Goal: Task Accomplishment & Management: Complete application form

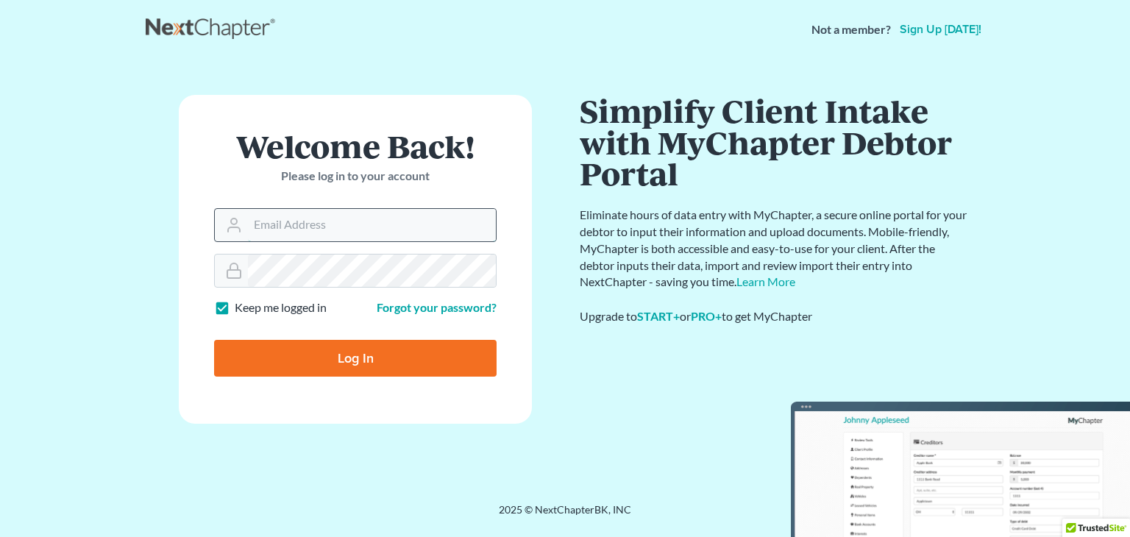
click at [406, 220] on input "Email Address" at bounding box center [372, 225] width 248 height 32
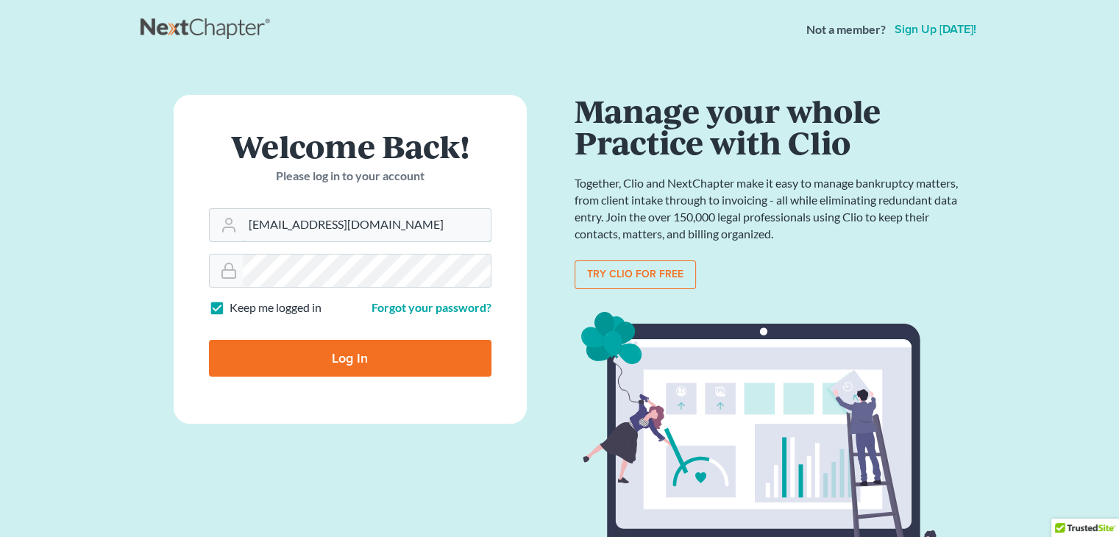
type input "[EMAIL_ADDRESS][DOMAIN_NAME]"
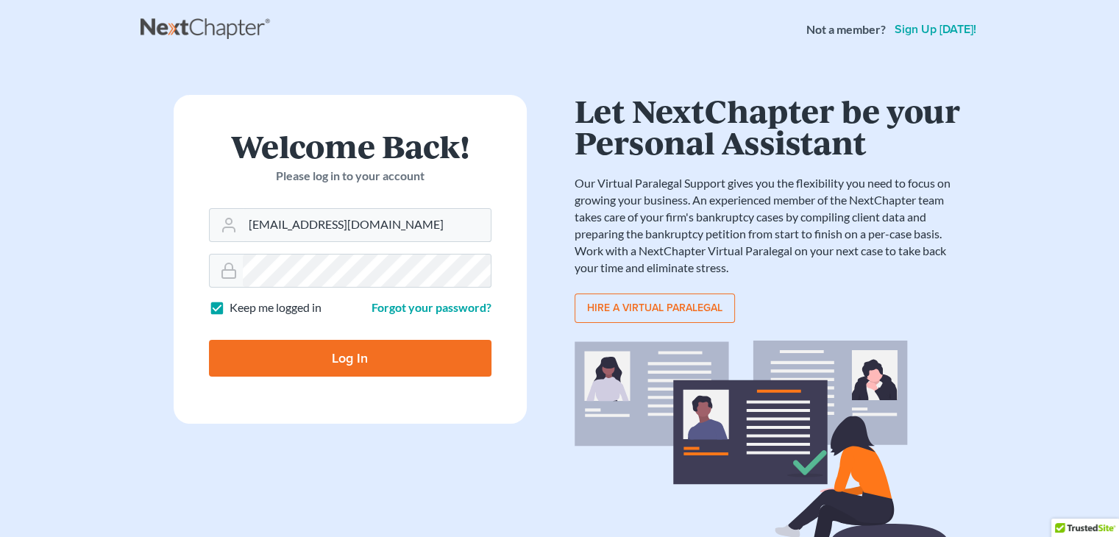
click at [377, 351] on input "Log In" at bounding box center [350, 358] width 283 height 37
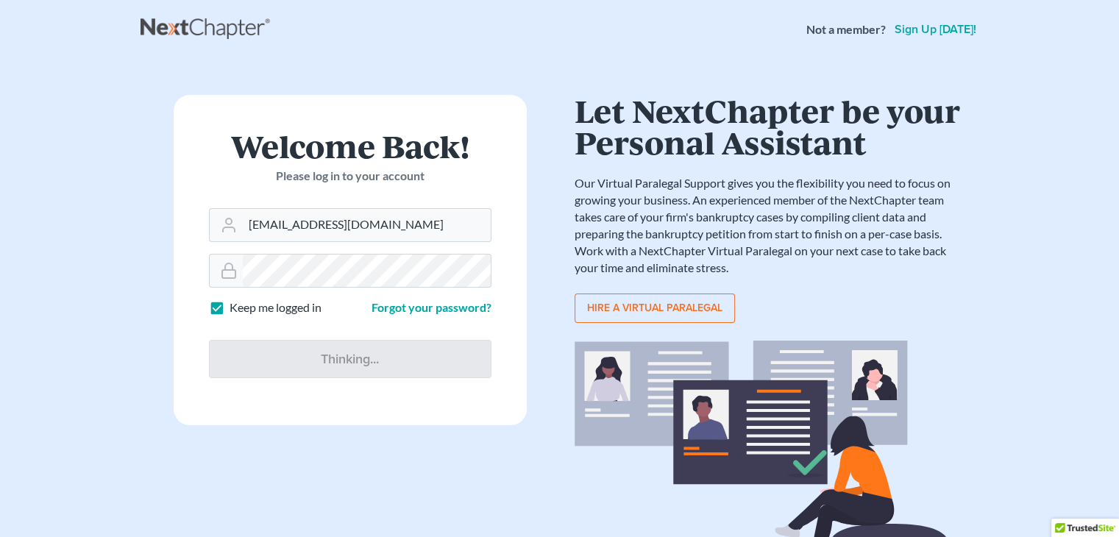
type input "Thinking..."
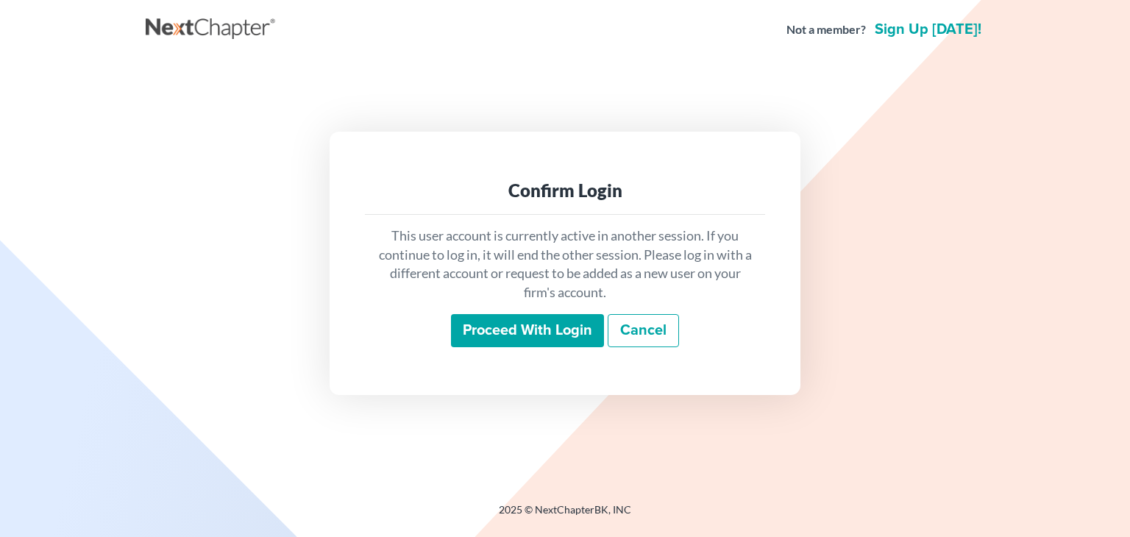
click at [544, 330] on input "Proceed with login" at bounding box center [527, 331] width 153 height 34
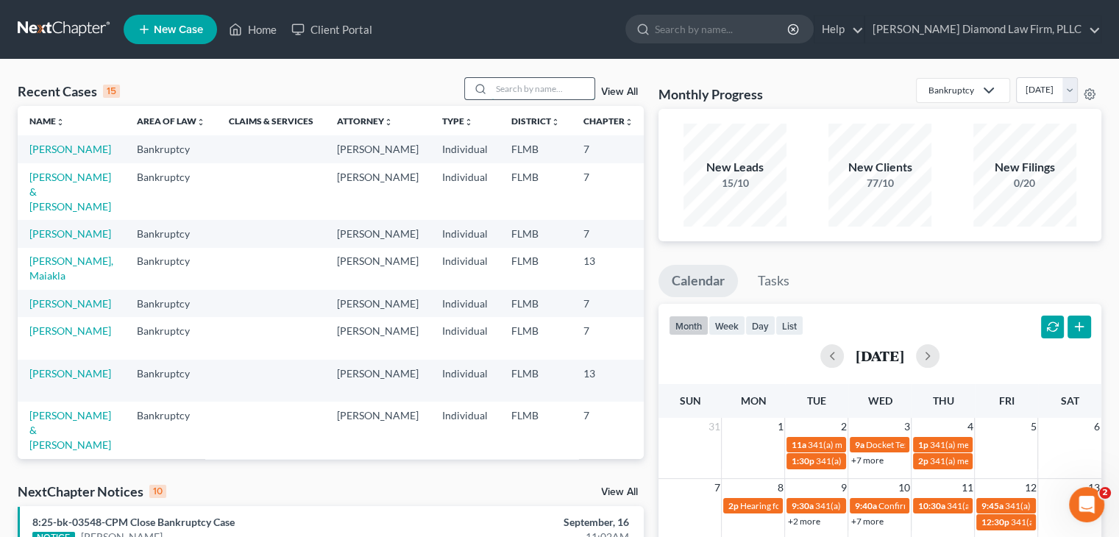
click at [519, 89] on input "search" at bounding box center [542, 88] width 103 height 21
click at [159, 20] on link "New Case" at bounding box center [170, 29] width 93 height 29
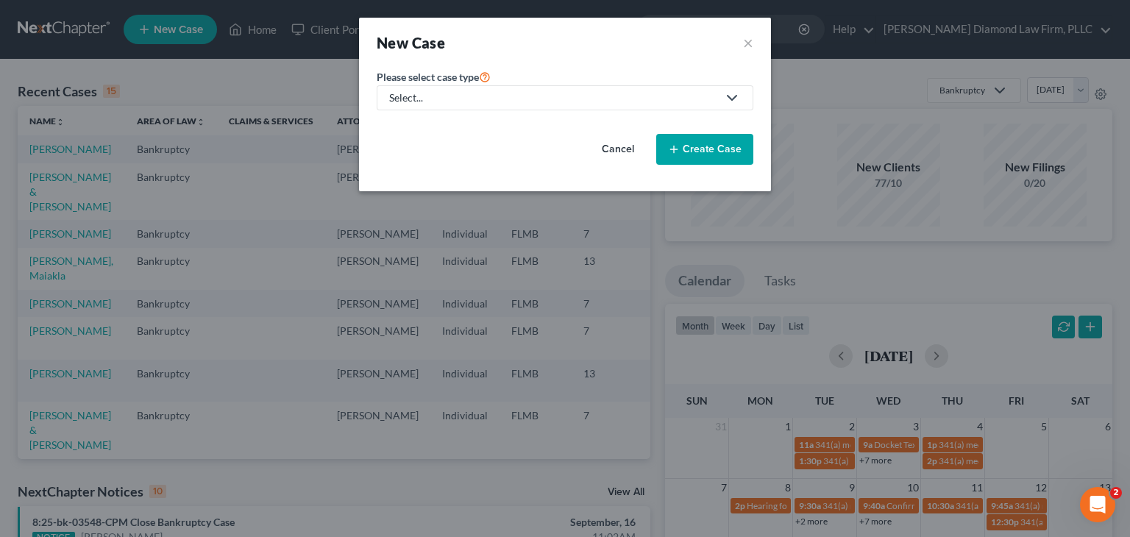
click at [480, 107] on link "Select..." at bounding box center [565, 97] width 377 height 25
click at [450, 124] on link "Bankruptcy" at bounding box center [421, 127] width 89 height 23
select select "15"
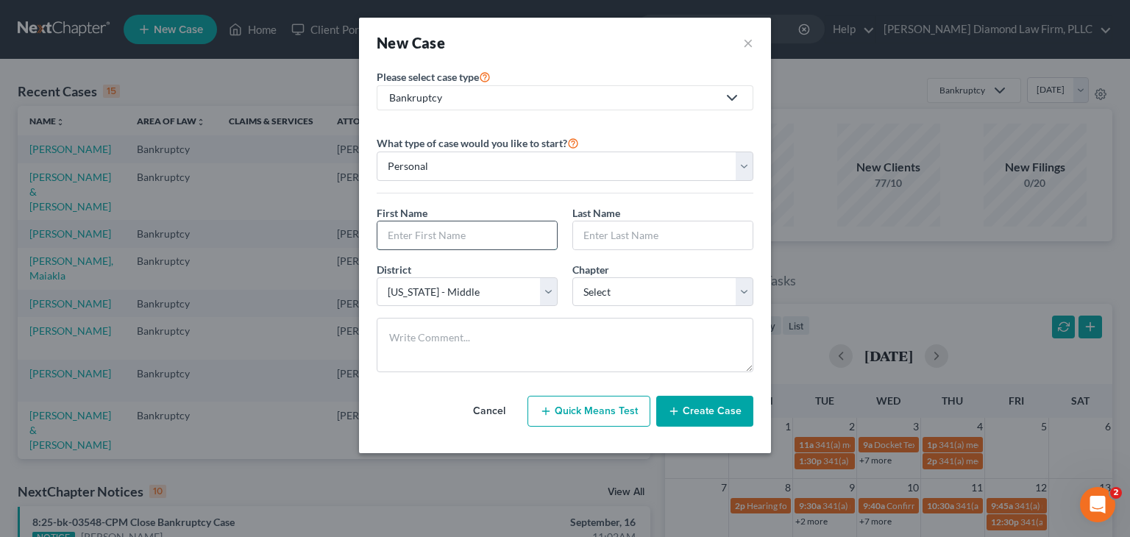
click at [425, 226] on input "text" at bounding box center [467, 235] width 180 height 28
type input "Kayla"
click at [628, 232] on input "text" at bounding box center [663, 235] width 180 height 28
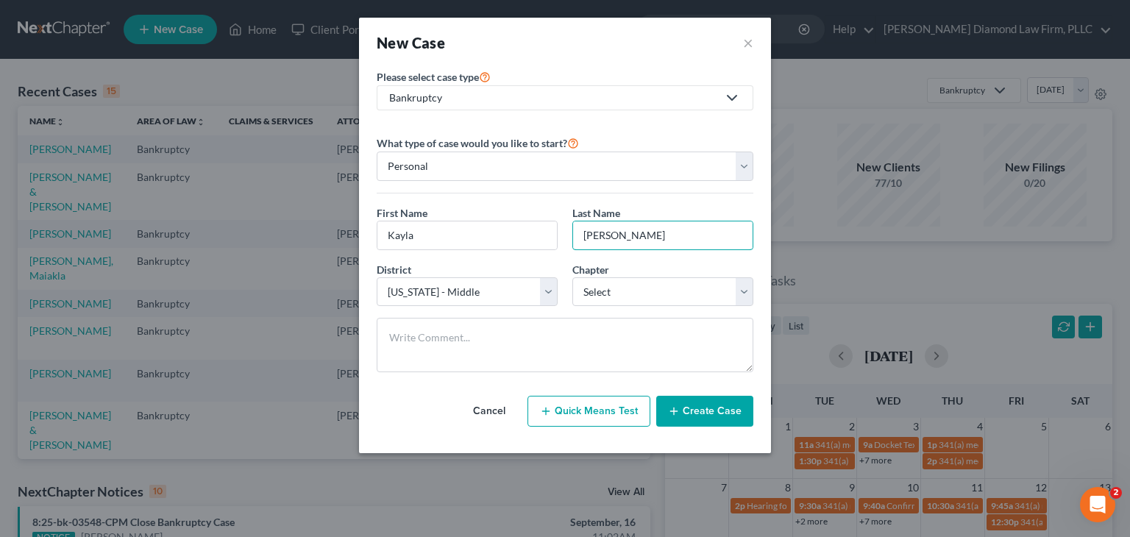
type input "Fuller"
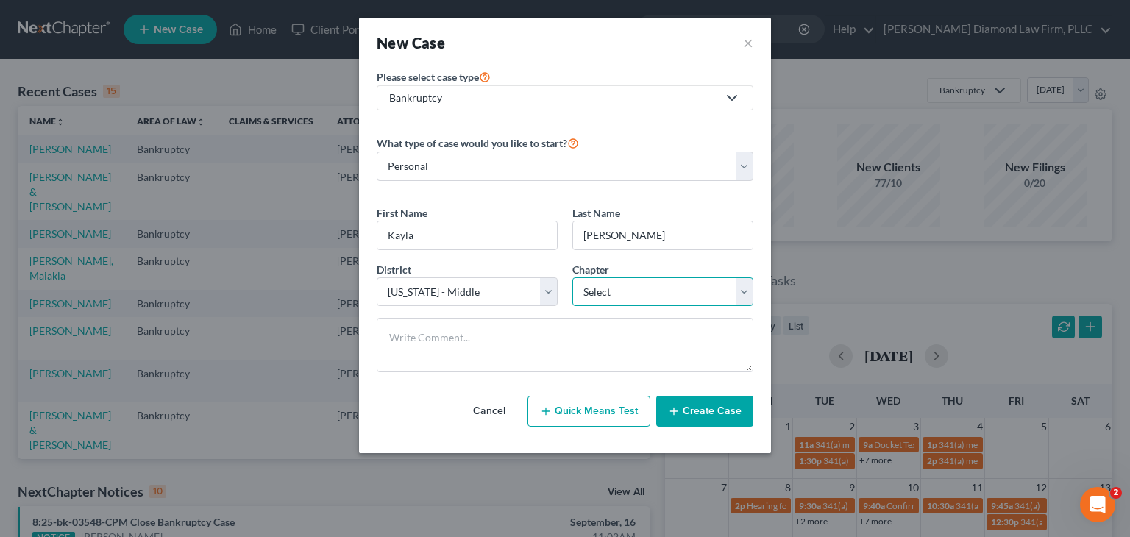
click at [605, 286] on select "Select 7 11 12 13" at bounding box center [662, 291] width 181 height 29
select select "0"
click at [572, 277] on select "Select 7 11 12 13" at bounding box center [662, 291] width 181 height 29
click at [703, 414] on button "Create Case" at bounding box center [704, 411] width 97 height 31
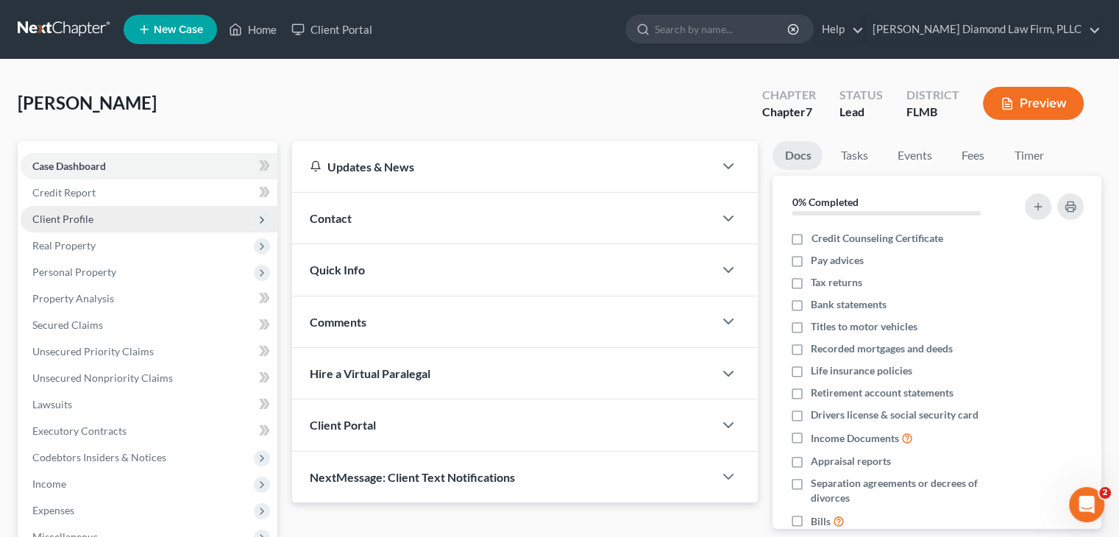
click at [93, 222] on span "Client Profile" at bounding box center [149, 219] width 257 height 26
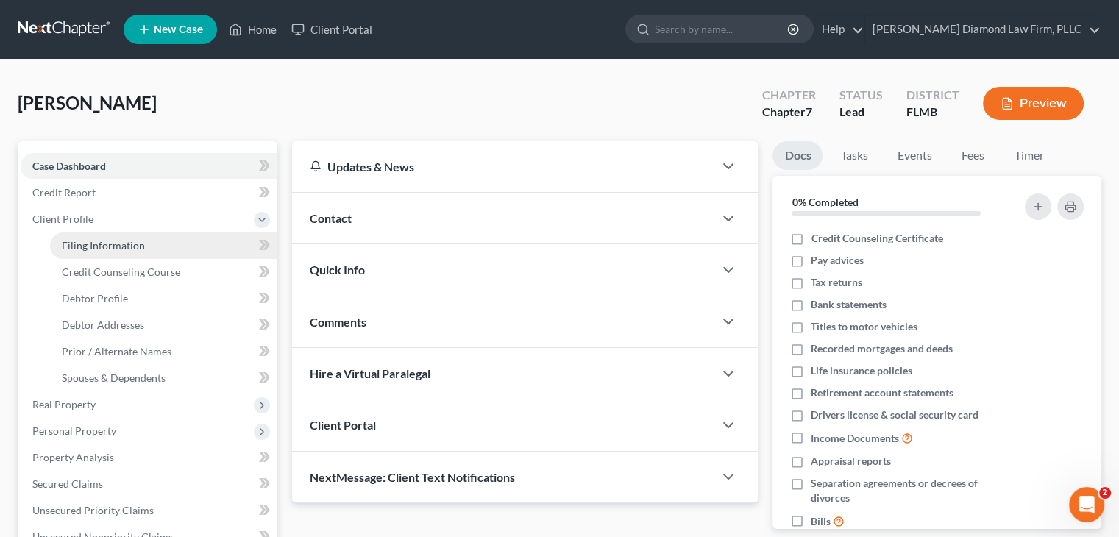
click at [90, 238] on link "Filing Information" at bounding box center [163, 245] width 227 height 26
select select "1"
select select "0"
select select "15"
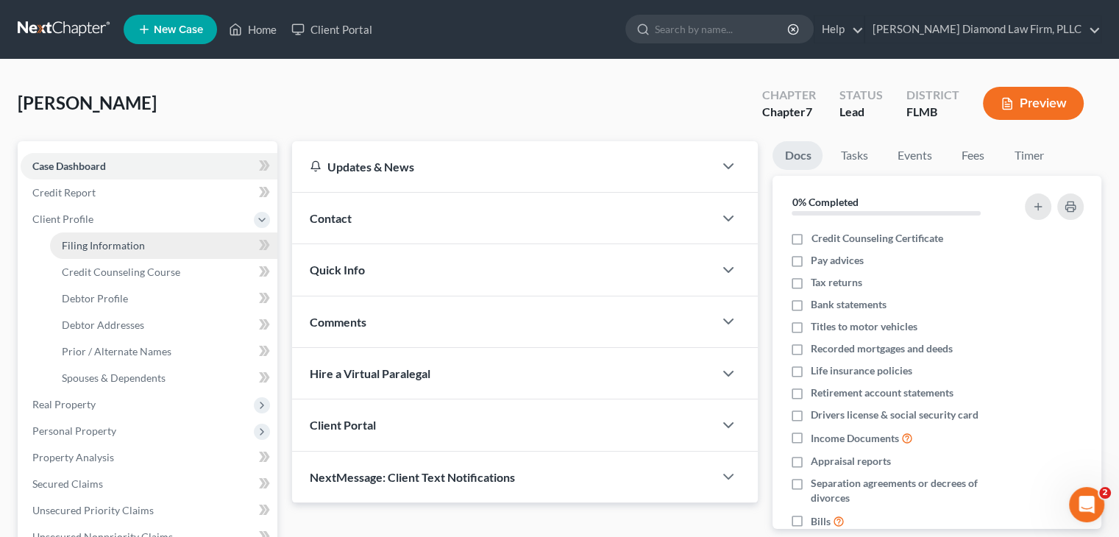
select select "9"
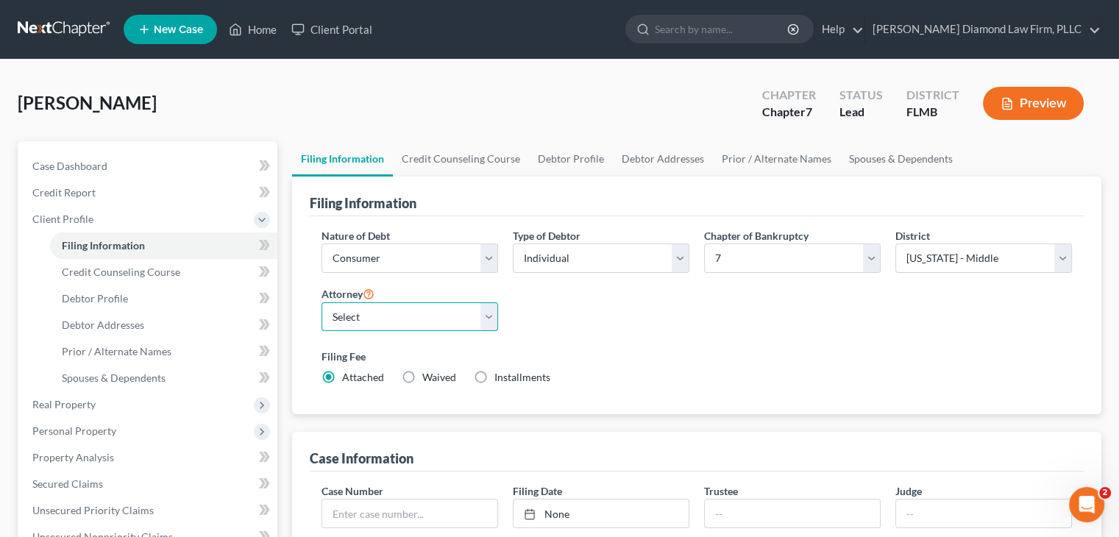
click at [338, 319] on select "Select Michael Ziegler - FLMB Michael Ziegler - FLSB Michael Ziegler - FLNB" at bounding box center [410, 316] width 177 height 29
select select "0"
click at [322, 302] on select "Select Michael Ziegler - FLMB Michael Ziegler - FLSB Michael Ziegler - FLNB" at bounding box center [410, 316] width 177 height 29
click at [447, 322] on select "Select Michael Ziegler - FLMB Michael Ziegler - FLSB Michael Ziegler - FLNB" at bounding box center [410, 316] width 177 height 29
click at [322, 302] on select "Select Michael Ziegler - FLMB Michael Ziegler - FLSB Michael Ziegler - FLNB" at bounding box center [410, 316] width 177 height 29
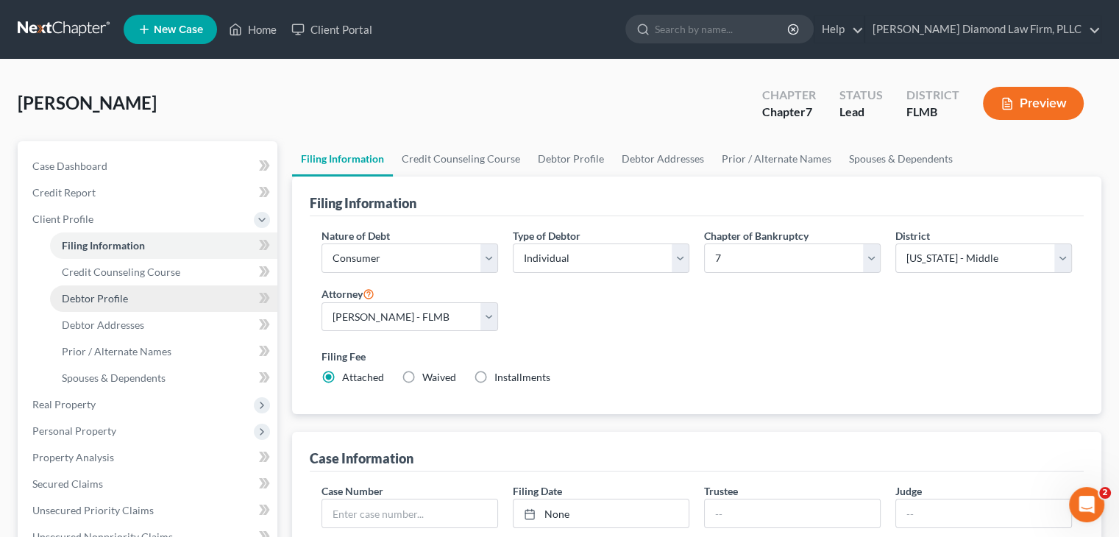
click at [112, 303] on span "Debtor Profile" at bounding box center [95, 298] width 66 height 13
select select "0"
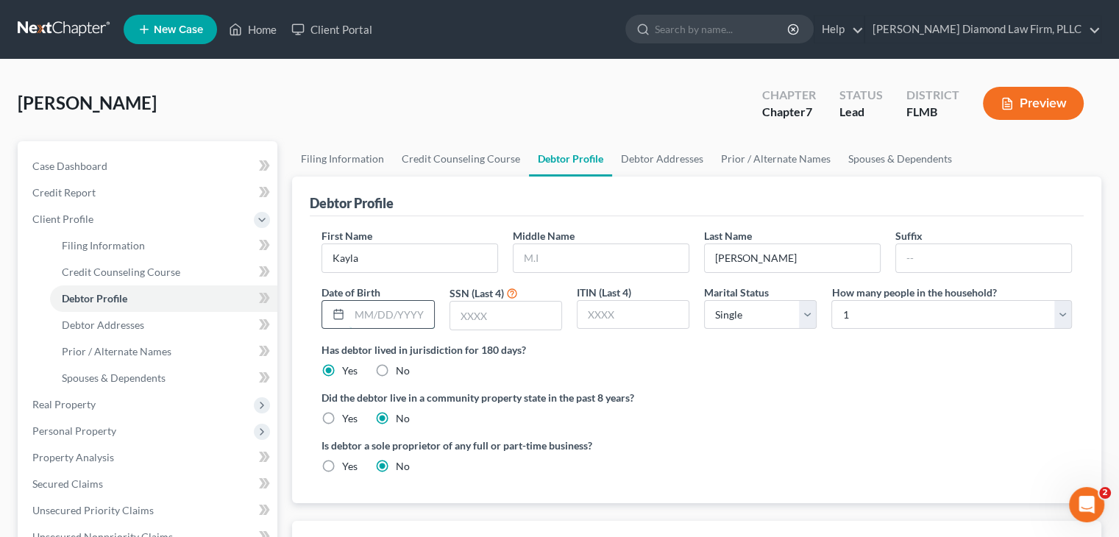
click at [404, 313] on input "text" at bounding box center [391, 315] width 84 height 28
type input "02/10/1995"
click at [513, 311] on input "text" at bounding box center [505, 316] width 111 height 28
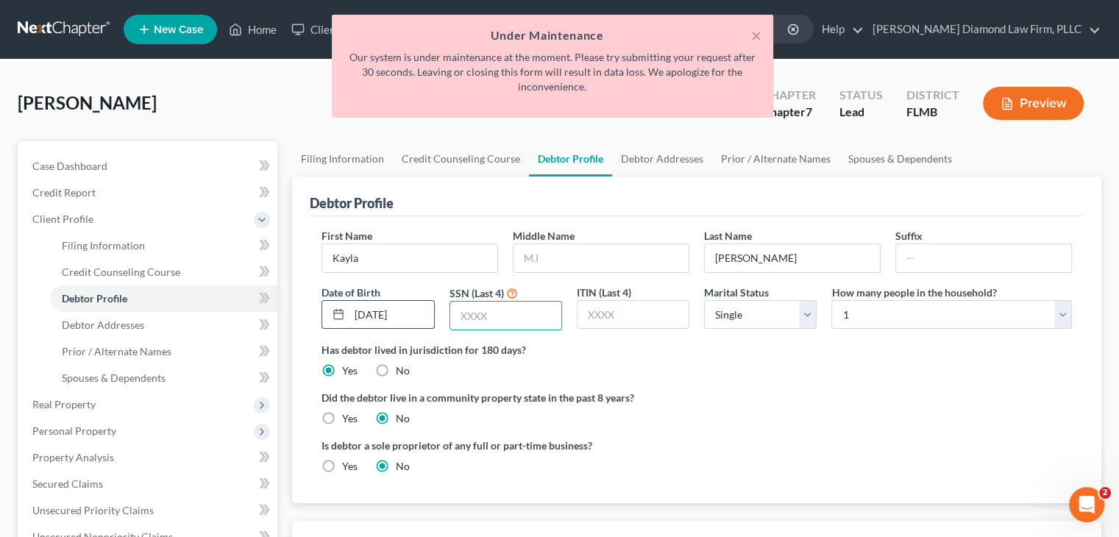
click at [418, 315] on input "02/10/1995" at bounding box center [391, 315] width 84 height 28
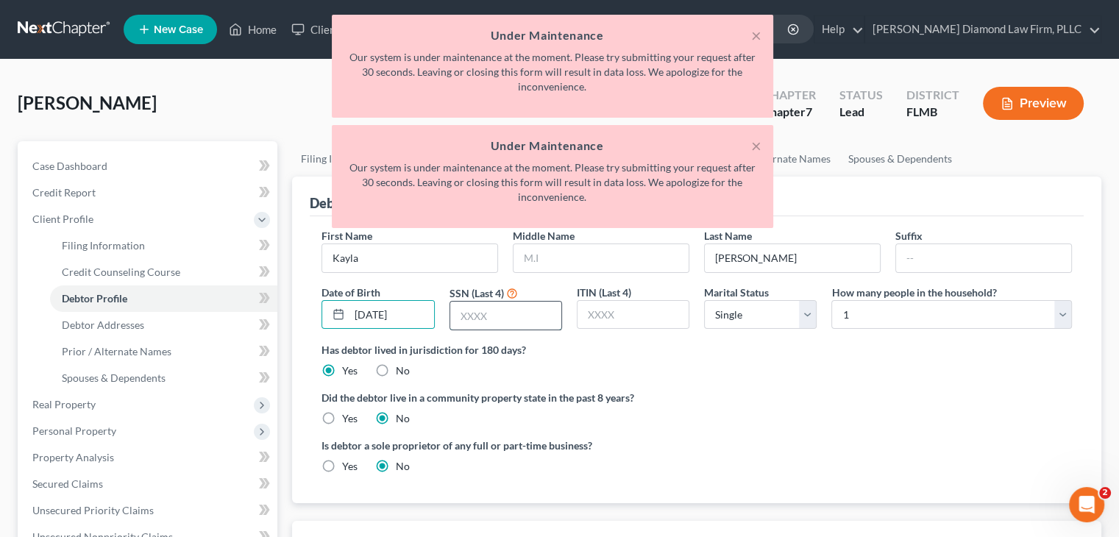
click at [497, 317] on input "text" at bounding box center [505, 316] width 111 height 28
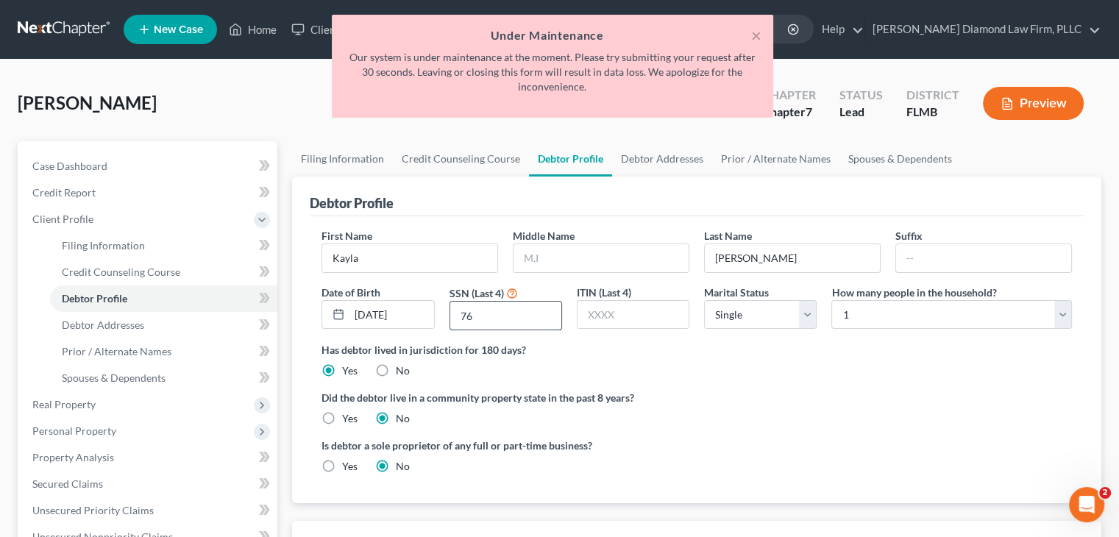
click at [497, 317] on input "76" at bounding box center [505, 316] width 111 height 28
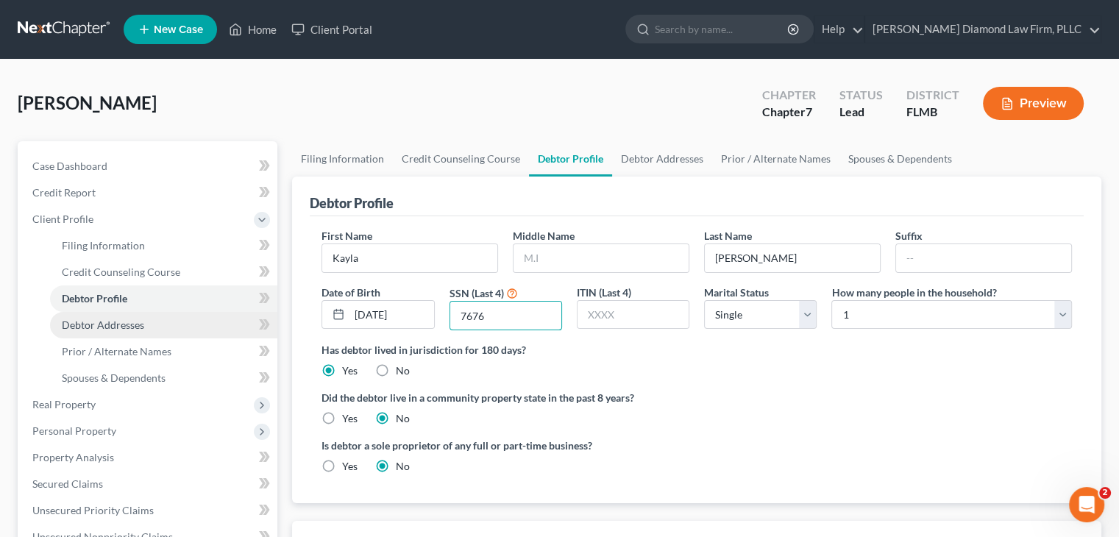
type input "7676"
click at [85, 322] on span "Debtor Addresses" at bounding box center [103, 325] width 82 height 13
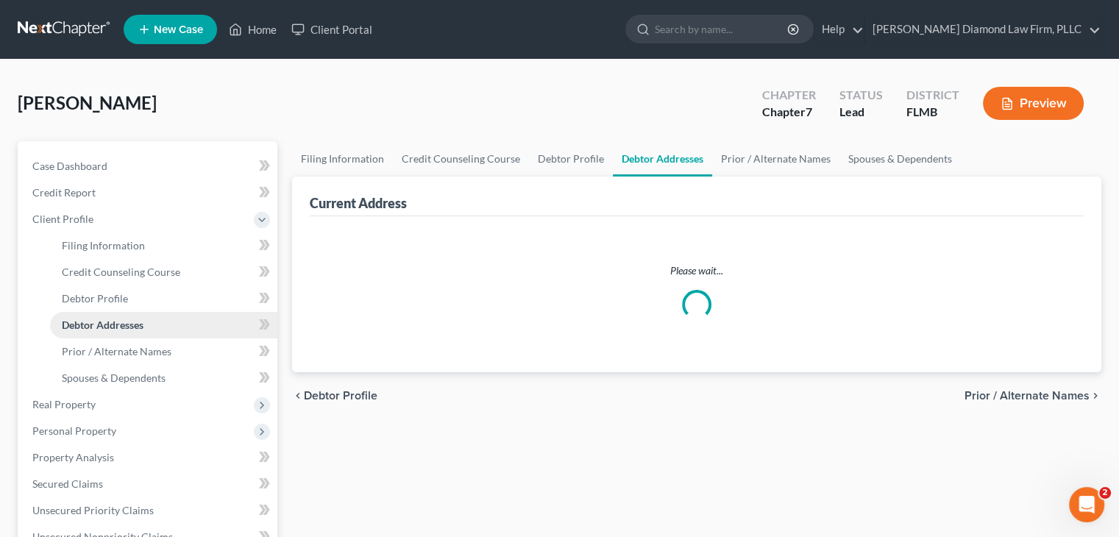
select select "0"
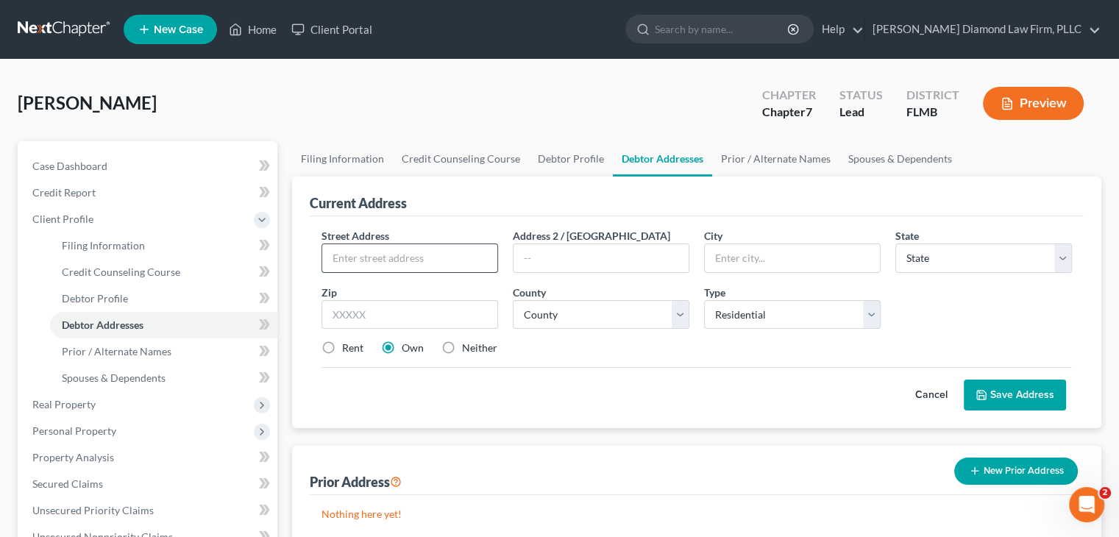
click at [371, 255] on input "text" at bounding box center [409, 258] width 175 height 28
paste input "14148 Kingmont St."
type input "14148 Kingmont St."
click at [722, 252] on input "text" at bounding box center [792, 258] width 175 height 28
type input "Spring Hill"
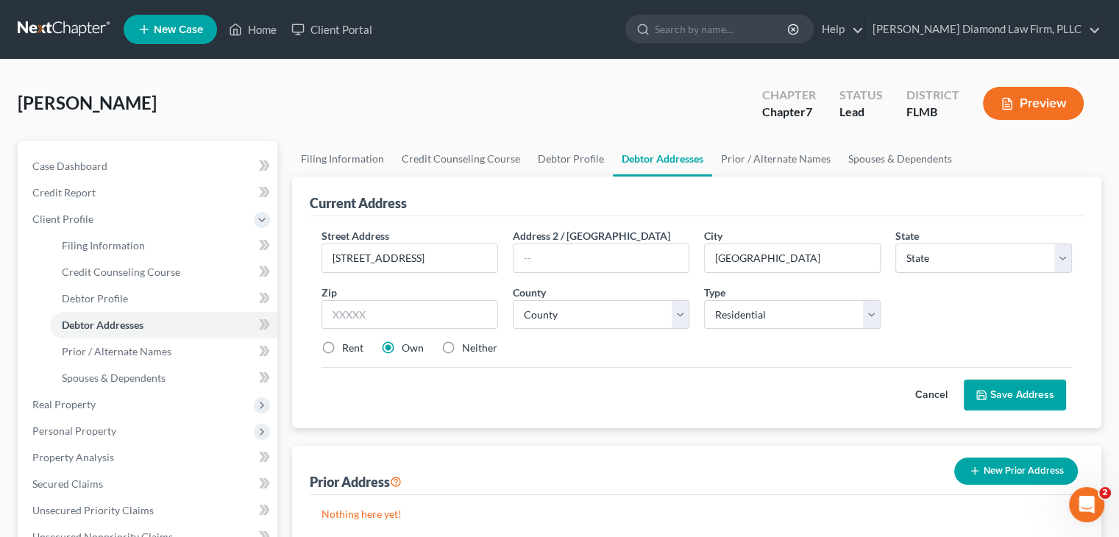
click at [945, 240] on div "State * State AL AK AR AZ CA CO CT DE DC FL GA GU HI ID IL IN IA KS KY LA ME MD…" at bounding box center [983, 250] width 191 height 45
click at [936, 255] on select "State AL AK AR AZ CA CO CT DE DC FL GA GU HI ID IL IN IA KS KY LA ME MD MA MI M…" at bounding box center [983, 258] width 177 height 29
select select "9"
click at [895, 244] on select "State AL AK AR AZ CA CO CT DE DC FL GA GU HI ID IL IN IA KS KY LA ME MD MA MI M…" at bounding box center [983, 258] width 177 height 29
click at [407, 315] on input "text" at bounding box center [410, 314] width 177 height 29
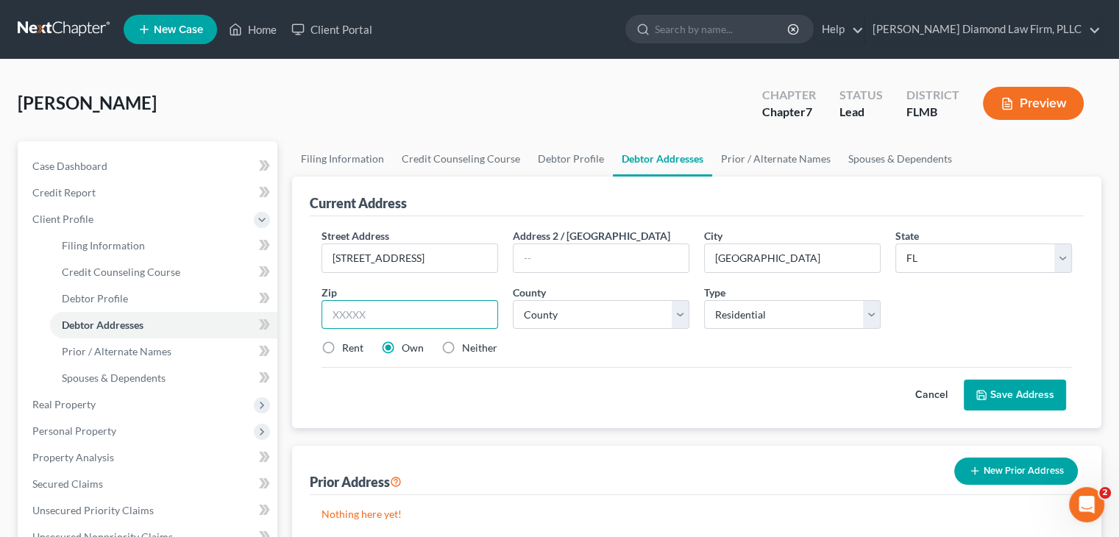
click at [437, 308] on input "text" at bounding box center [410, 314] width 177 height 29
type input "34609"
click at [622, 317] on select "County Alachua County Baker County Bay County Bradford County Brevard County Br…" at bounding box center [601, 314] width 177 height 29
type input "Brooksville"
select select "25"
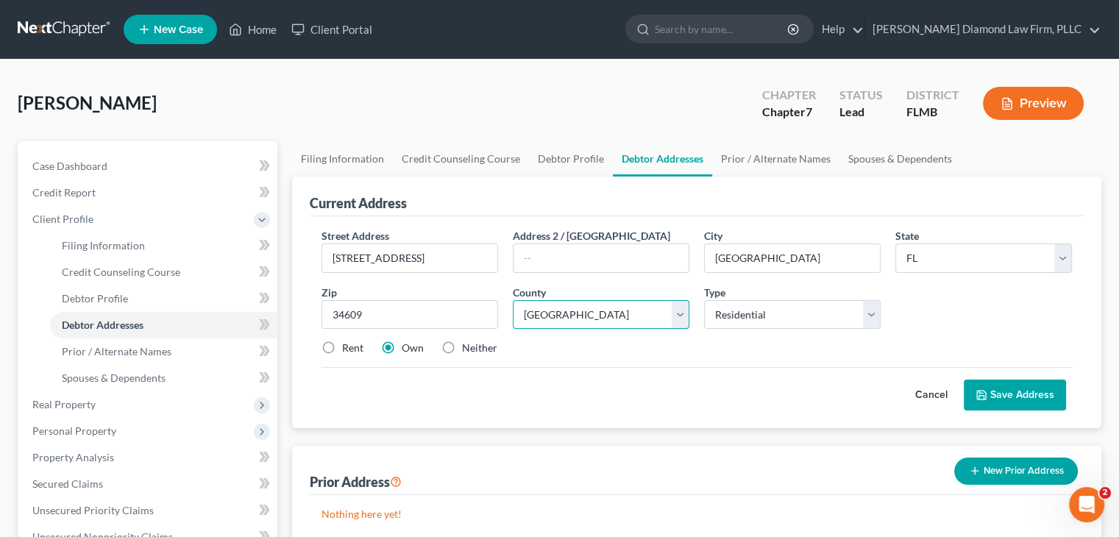
click at [513, 300] on select "County Alachua County Baker County Bay County Bradford County Brevard County Br…" at bounding box center [601, 314] width 177 height 29
click at [792, 308] on select "Select Residential Mailing Rental Business" at bounding box center [792, 314] width 177 height 29
click at [704, 300] on select "Select Residential Mailing Rental Business" at bounding box center [792, 314] width 177 height 29
click at [736, 312] on select "Select Residential Mailing Rental Business" at bounding box center [792, 314] width 177 height 29
select select "0"
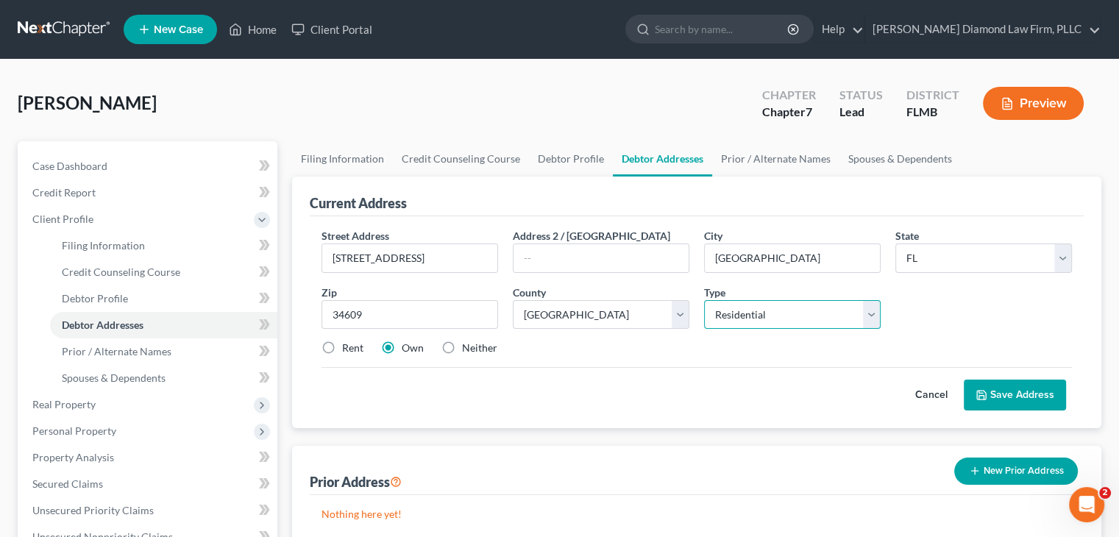
click at [704, 300] on select "Select Residential Mailing Rental Business" at bounding box center [792, 314] width 177 height 29
click at [342, 349] on label "Rent" at bounding box center [352, 348] width 21 height 15
click at [348, 349] on input "Rent" at bounding box center [353, 346] width 10 height 10
radio input "true"
click at [1020, 395] on button "Save Address" at bounding box center [1015, 395] width 102 height 31
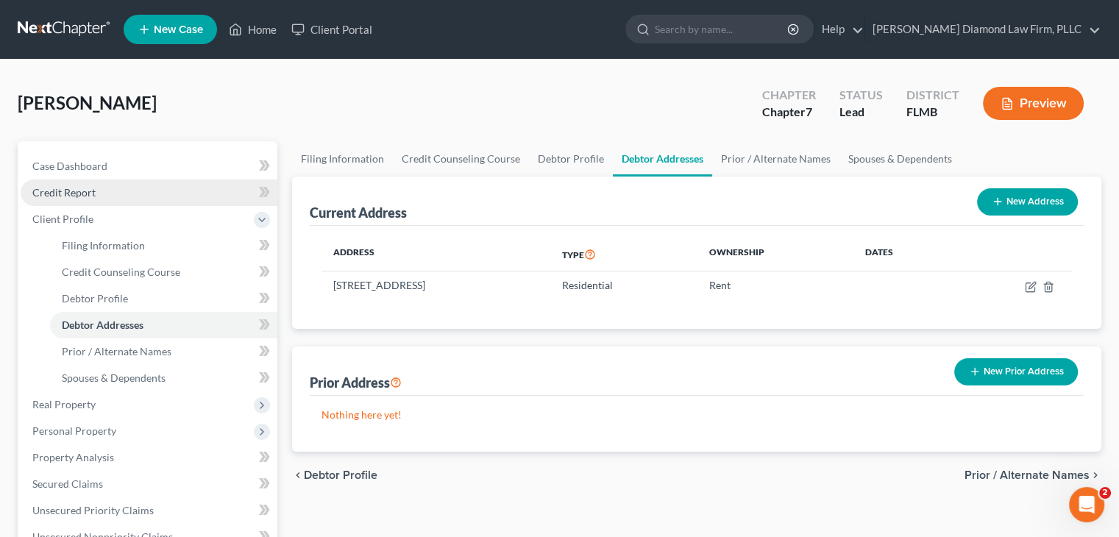
click at [63, 189] on span "Credit Report" at bounding box center [63, 192] width 63 height 13
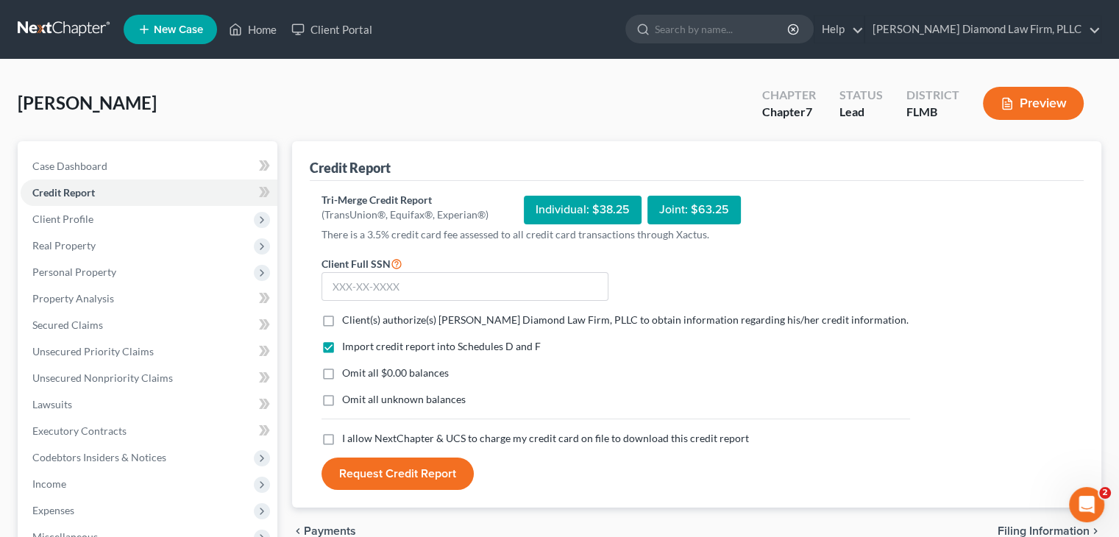
click at [342, 317] on label "Client(s) authorize(s) Ziegler Diamond Law Firm, PLLC to obtain information reg…" at bounding box center [625, 320] width 567 height 15
click at [348, 317] on input "Client(s) authorize(s) Ziegler Diamond Law Firm, PLLC to obtain information reg…" at bounding box center [353, 318] width 10 height 10
checkbox input "true"
click at [342, 441] on label "I allow NextChapter & UCS to charge my credit card on file to download this cre…" at bounding box center [545, 438] width 407 height 15
click at [348, 441] on input "I allow NextChapter & UCS to charge my credit card on file to download this cre…" at bounding box center [353, 436] width 10 height 10
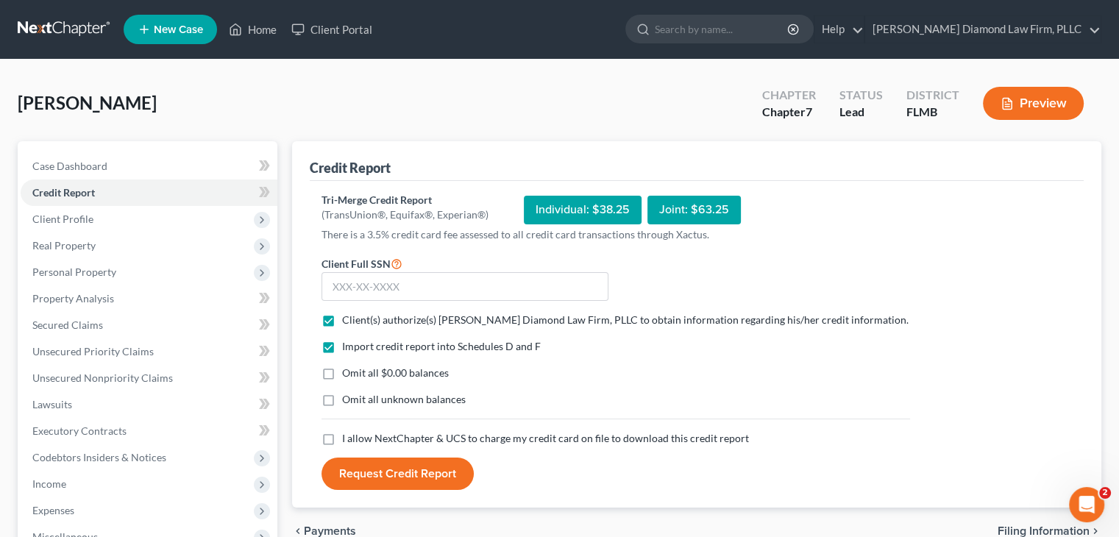
checkbox input "true"
click at [440, 478] on button "Request Credit Report" at bounding box center [398, 474] width 152 height 32
click at [433, 285] on input "text" at bounding box center [465, 286] width 287 height 29
paste input "086-84-7676"
type input "086-84-7676"
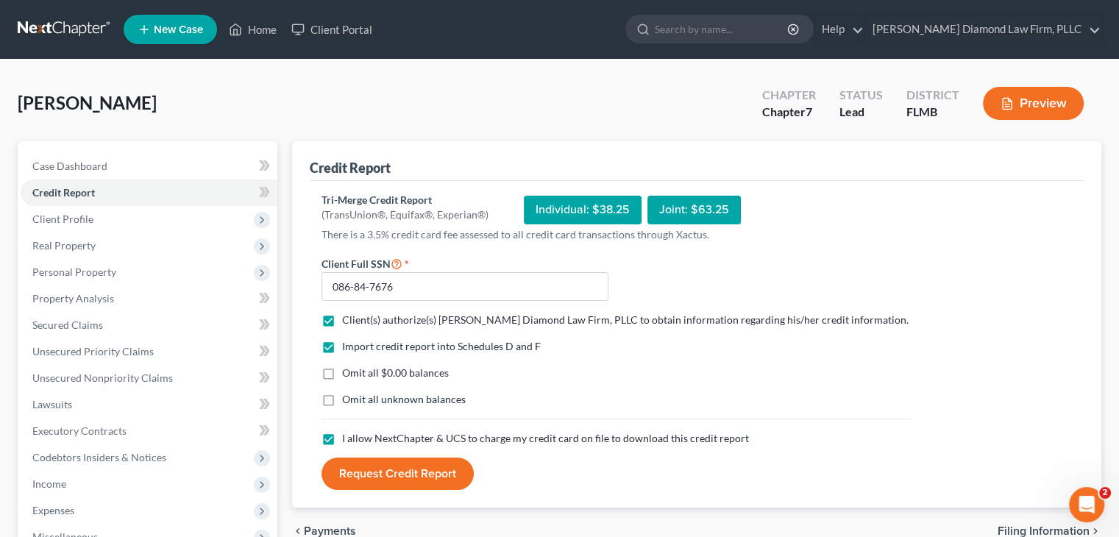
click at [430, 475] on button "Request Credit Report" at bounding box center [398, 474] width 152 height 32
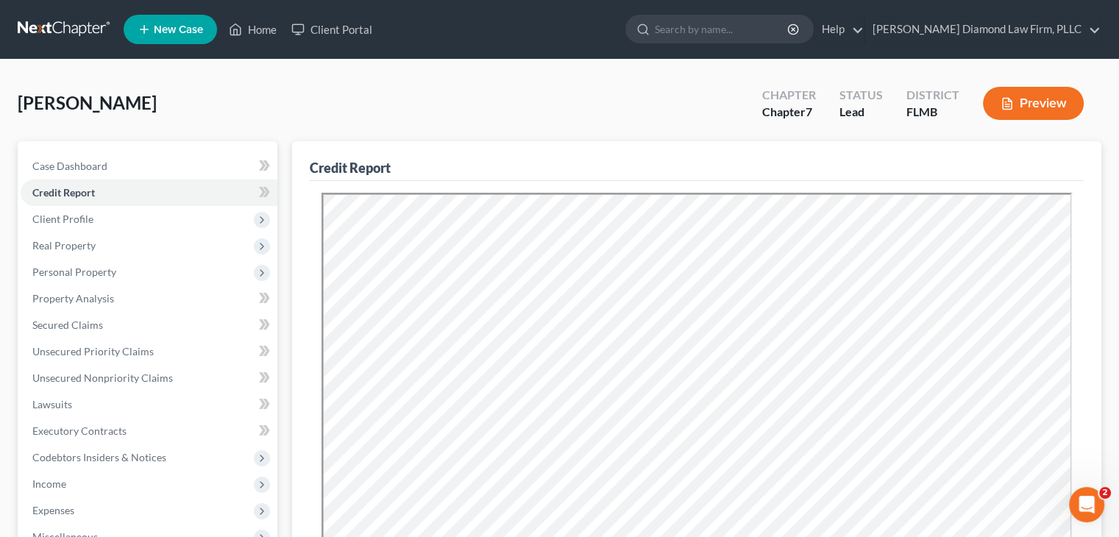
click at [175, 30] on span "New Case" at bounding box center [178, 29] width 49 height 11
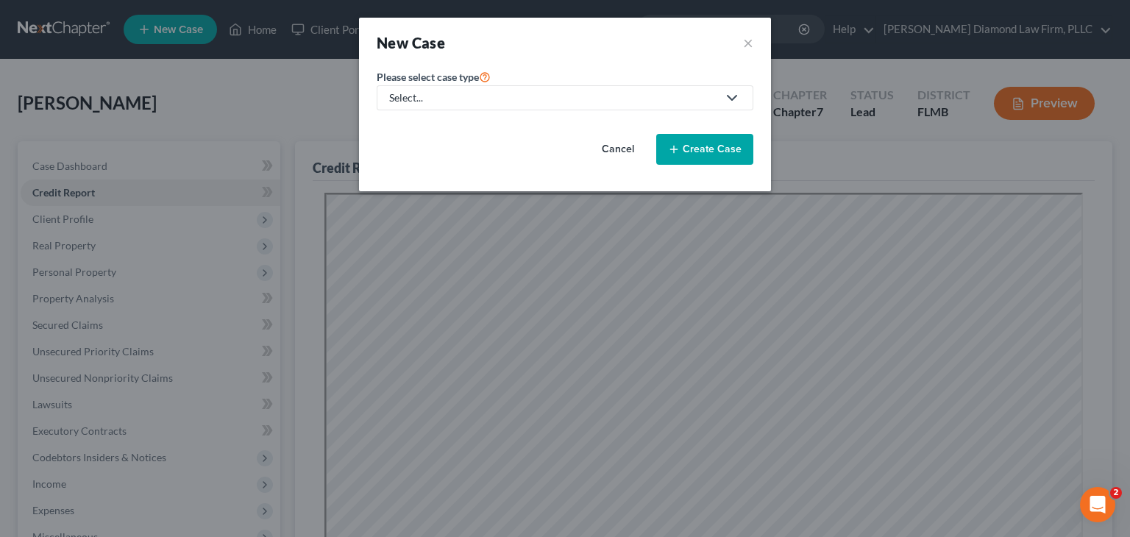
click at [441, 102] on div "Select..." at bounding box center [553, 97] width 328 height 15
click at [435, 123] on div "Bankruptcy" at bounding box center [421, 126] width 61 height 15
select select "15"
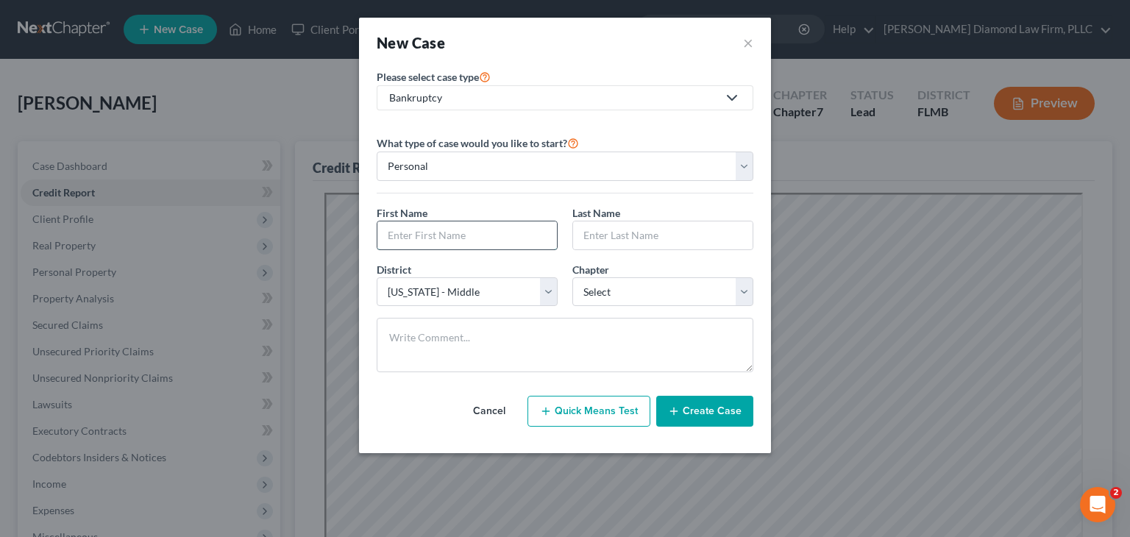
click at [411, 238] on input "text" at bounding box center [467, 235] width 180 height 28
type input "Samantha"
click at [603, 230] on input "text" at bounding box center [663, 235] width 180 height 28
type input "Epp"
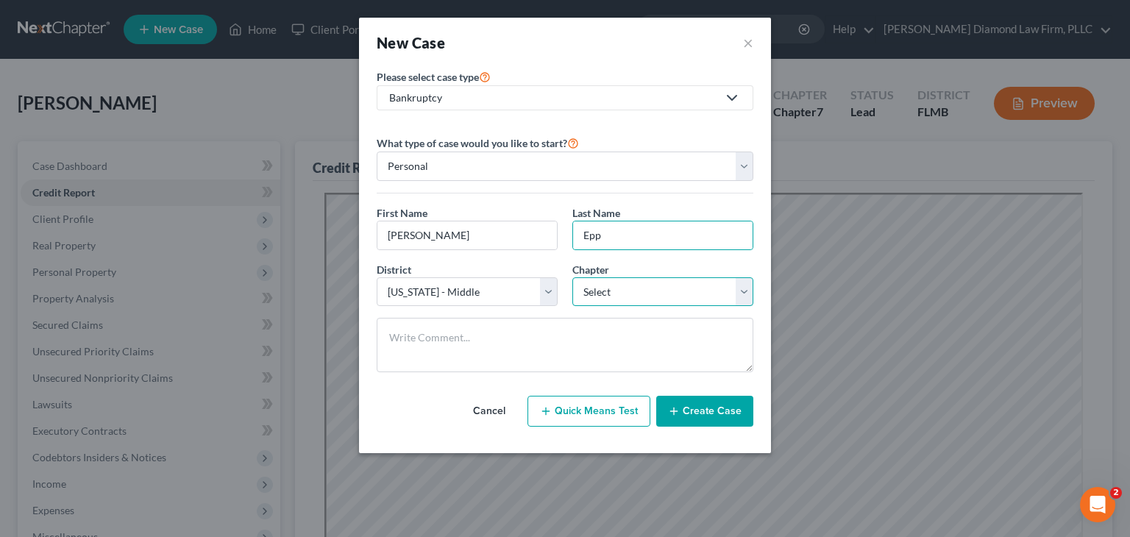
click at [633, 295] on select "Select 7 11 12 13" at bounding box center [662, 291] width 181 height 29
click at [594, 283] on select "Select 7 11 12 13" at bounding box center [662, 291] width 181 height 29
select select "0"
click at [572, 277] on select "Select 7 11 12 13" at bounding box center [662, 291] width 181 height 29
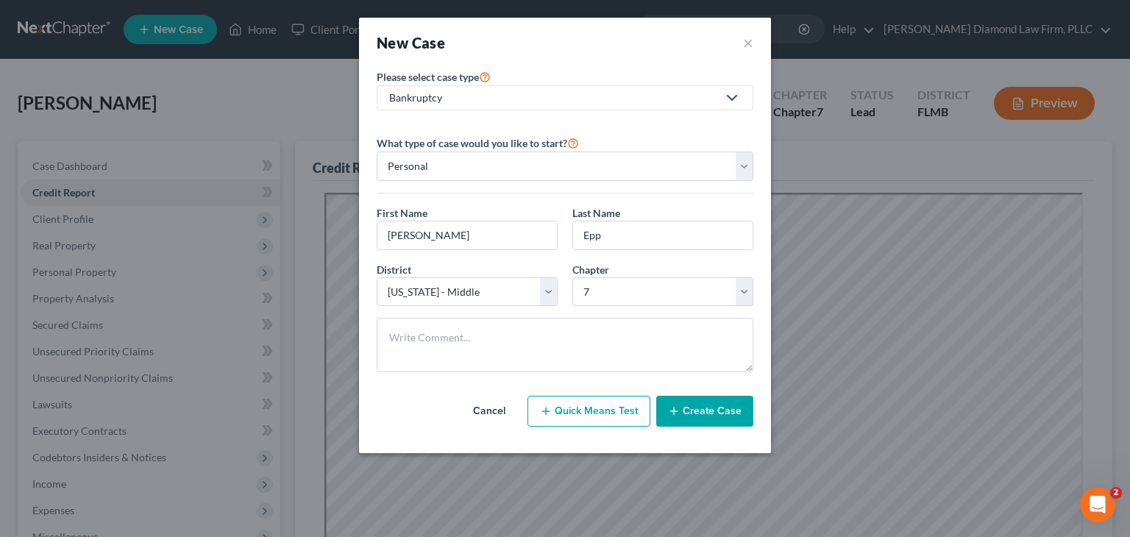
click at [721, 416] on button "Create Case" at bounding box center [704, 411] width 97 height 31
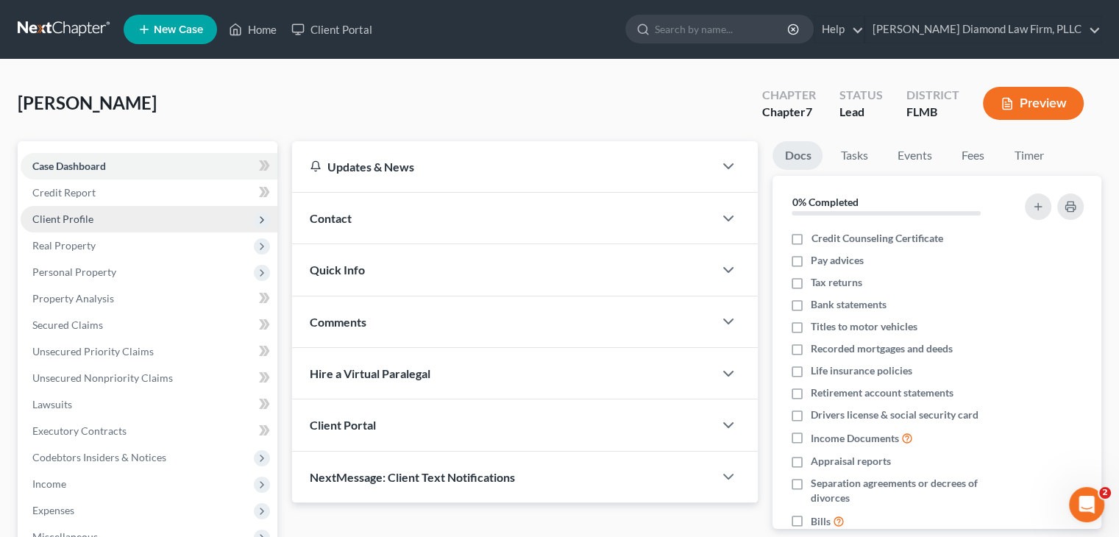
click at [100, 215] on span "Client Profile" at bounding box center [149, 219] width 257 height 26
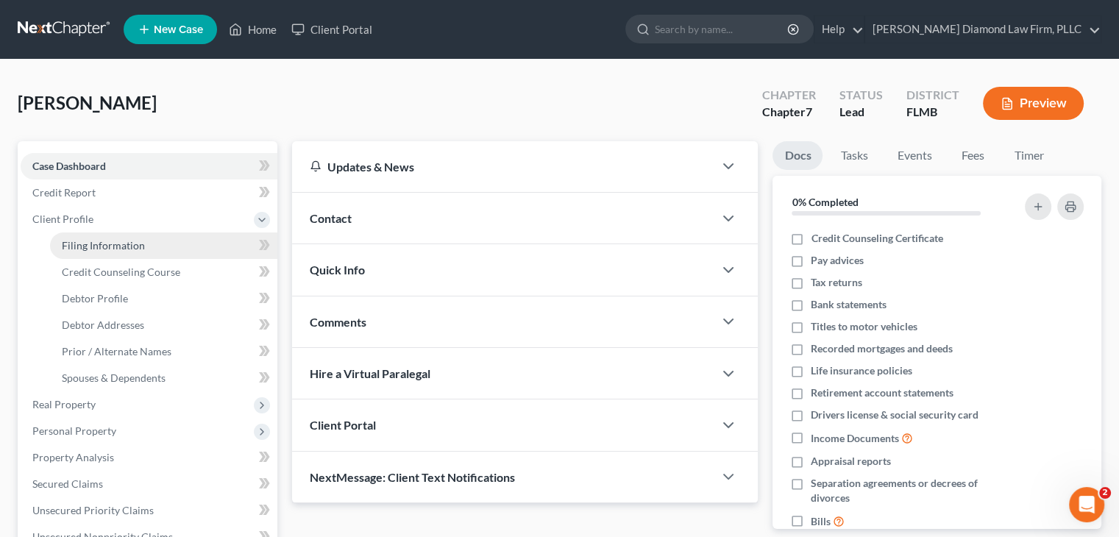
click at [98, 245] on span "Filing Information" at bounding box center [103, 245] width 83 height 13
select select "1"
select select "0"
select select "15"
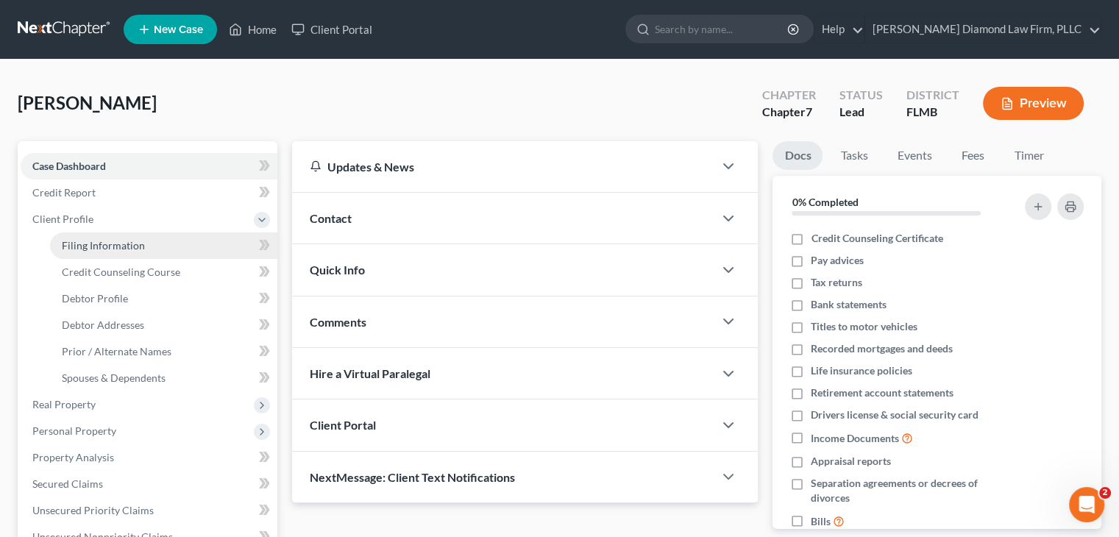
select select "9"
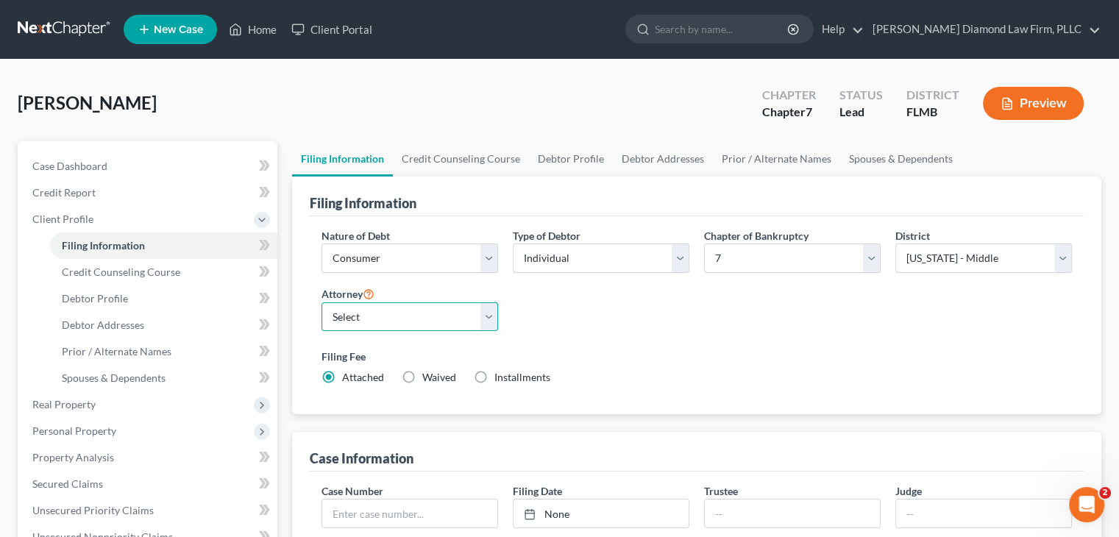
click at [358, 308] on select "Select Michael Ziegler - FLMB Michael Ziegler - FLSB Michael Ziegler - FLNB" at bounding box center [410, 316] width 177 height 29
select select "0"
click at [322, 302] on select "Select Michael Ziegler - FLMB Michael Ziegler - FLSB Michael Ziegler - FLNB" at bounding box center [410, 316] width 177 height 29
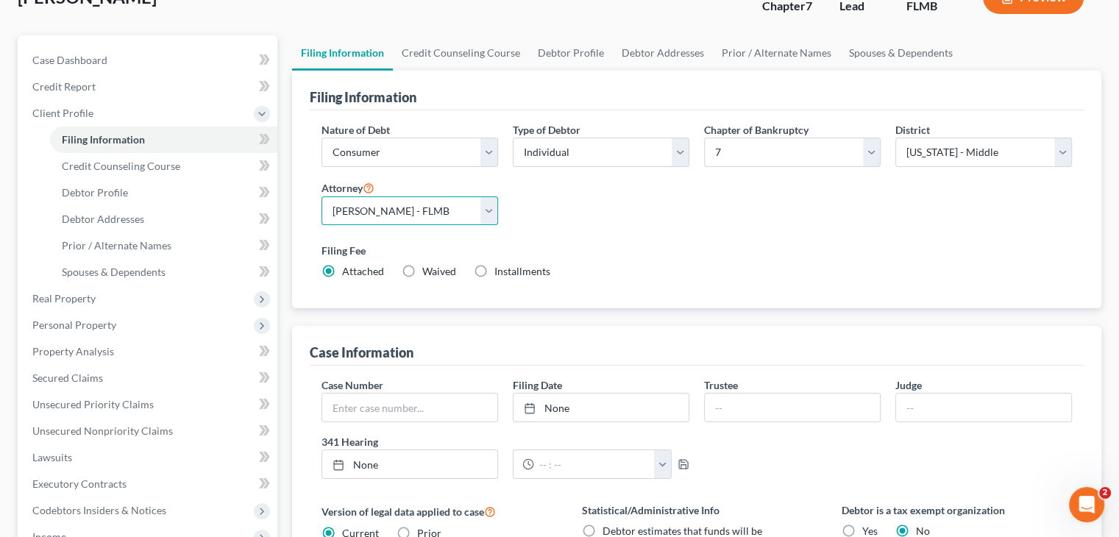
scroll to position [74, 0]
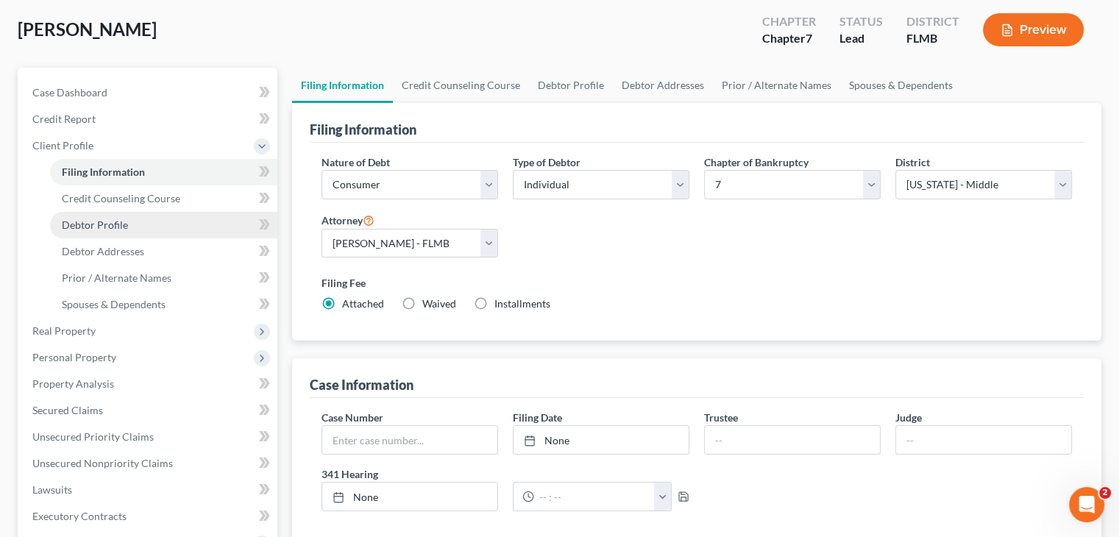
click at [79, 224] on span "Debtor Profile" at bounding box center [95, 225] width 66 height 13
select select "0"
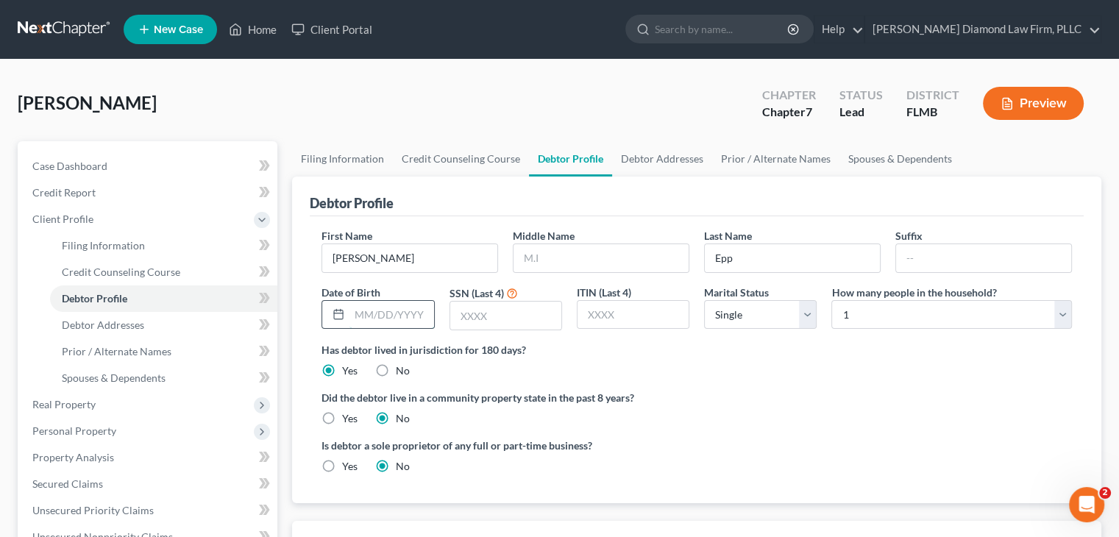
click at [388, 309] on input "text" at bounding box center [391, 315] width 84 height 28
click at [403, 314] on input "text" at bounding box center [391, 315] width 84 height 28
type input "11/10/1988"
click at [518, 311] on input "text" at bounding box center [505, 316] width 111 height 28
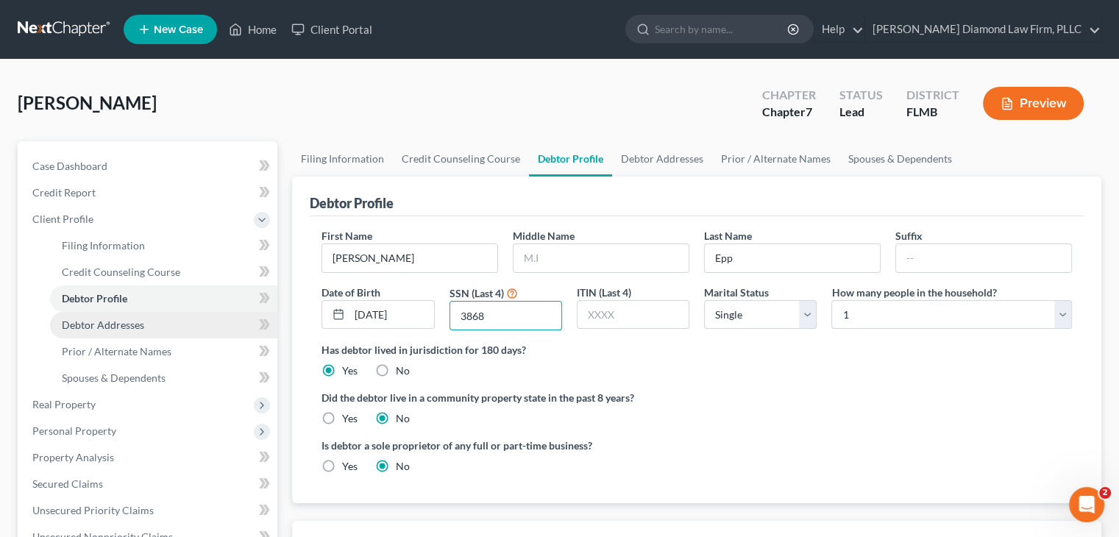
type input "3868"
click at [118, 327] on span "Debtor Addresses" at bounding box center [103, 325] width 82 height 13
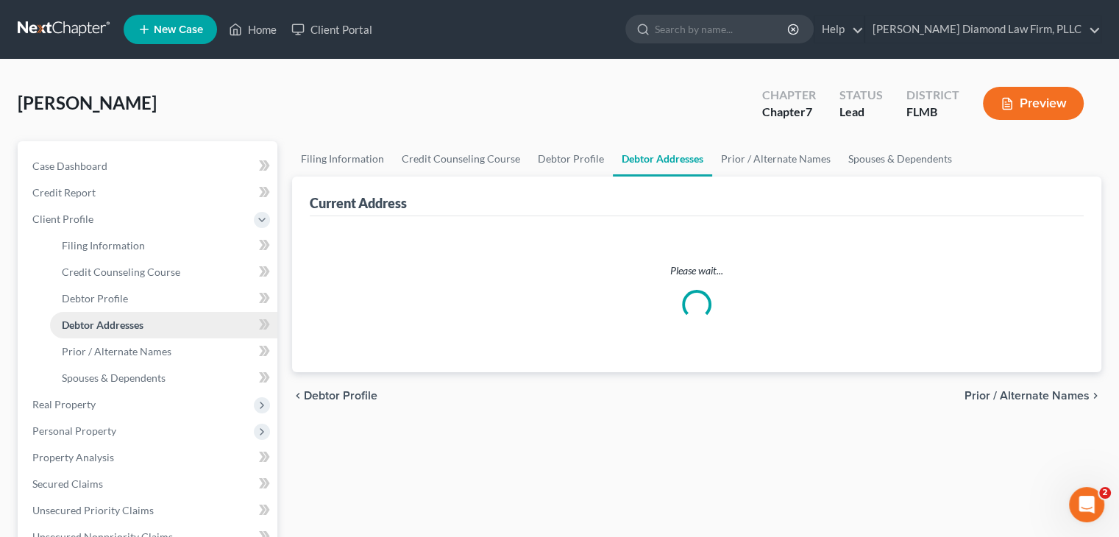
select select "0"
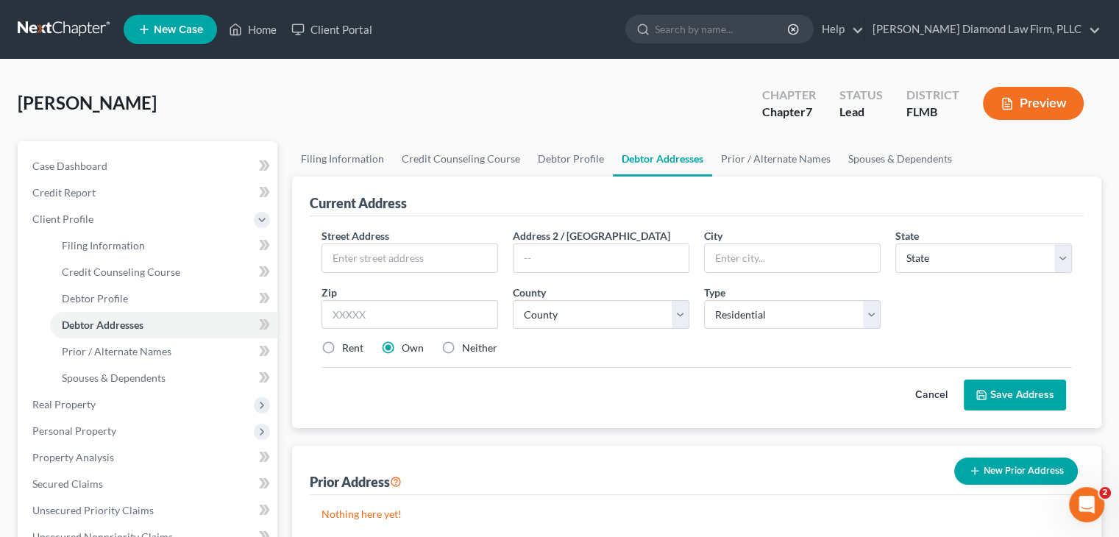
click at [624, 395] on div "Cancel Save Address" at bounding box center [697, 388] width 750 height 43
click at [572, 319] on select "County" at bounding box center [601, 314] width 177 height 29
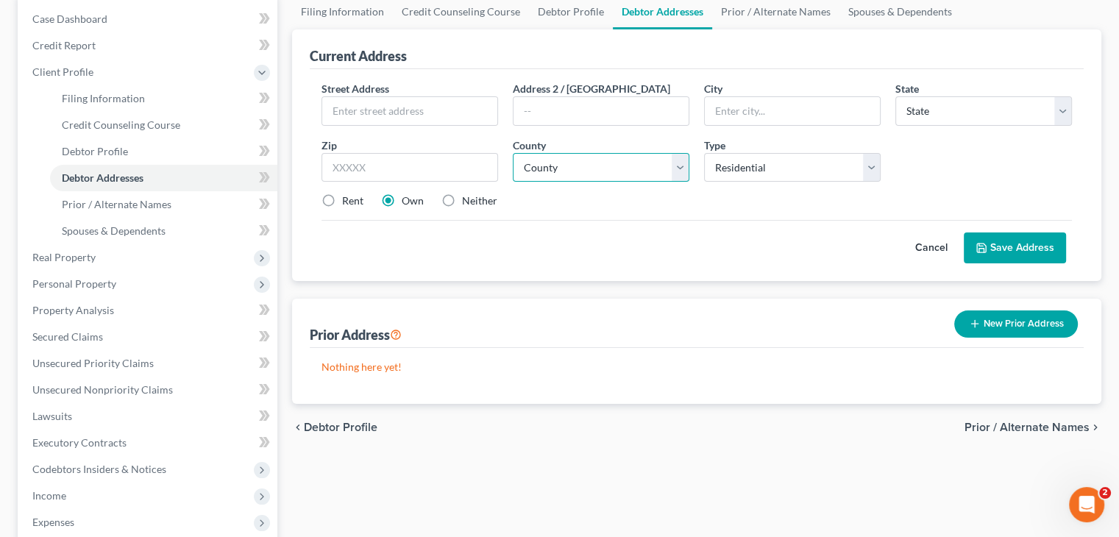
scroll to position [74, 0]
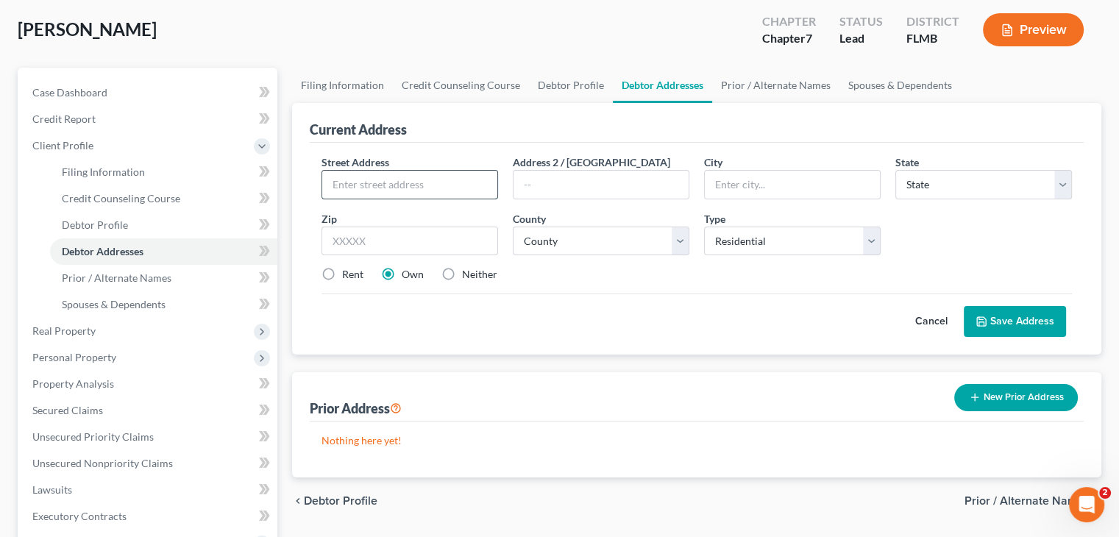
click at [373, 177] on input "text" at bounding box center [409, 185] width 175 height 28
paste input "9719 Gary St"
click at [373, 177] on input "9719 Gary St" at bounding box center [409, 185] width 175 height 28
type input "9719 Gary St"
click at [758, 180] on input "text" at bounding box center [792, 185] width 175 height 28
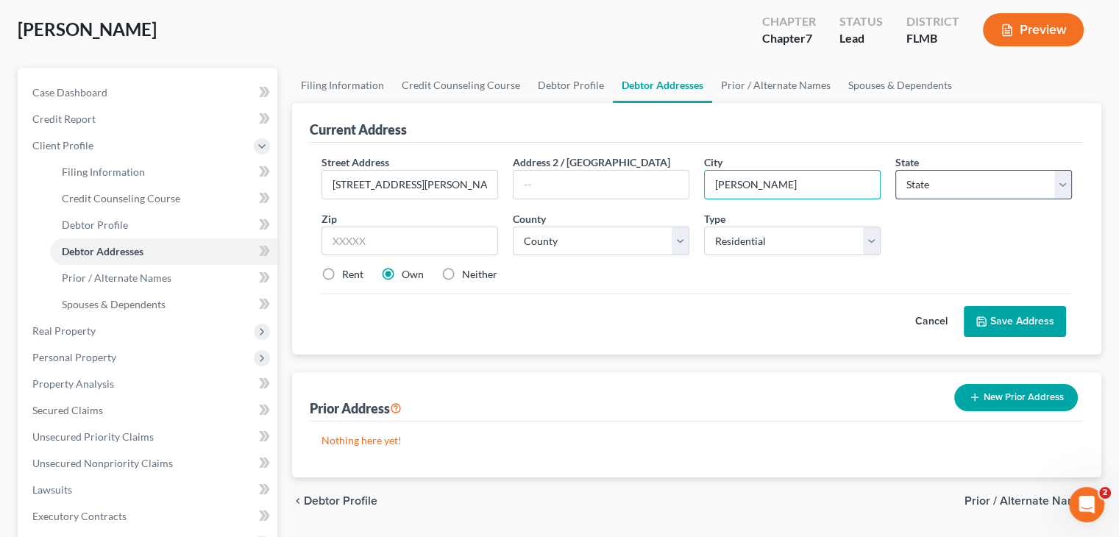
type input "Hudson"
click at [943, 170] on select "State AL AK AR AZ CA CO CT DE DC FL GA GU HI ID IL IN IA KS KY LA ME MD MA MI M…" at bounding box center [983, 184] width 177 height 29
select select "9"
click at [895, 170] on select "State AL AK AR AZ CA CO CT DE DC FL GA GU HI ID IL IN IA KS KY LA ME MD MA MI M…" at bounding box center [983, 184] width 177 height 29
drag, startPoint x: 420, startPoint y: 242, endPoint x: 421, endPoint y: 235, distance: 7.4
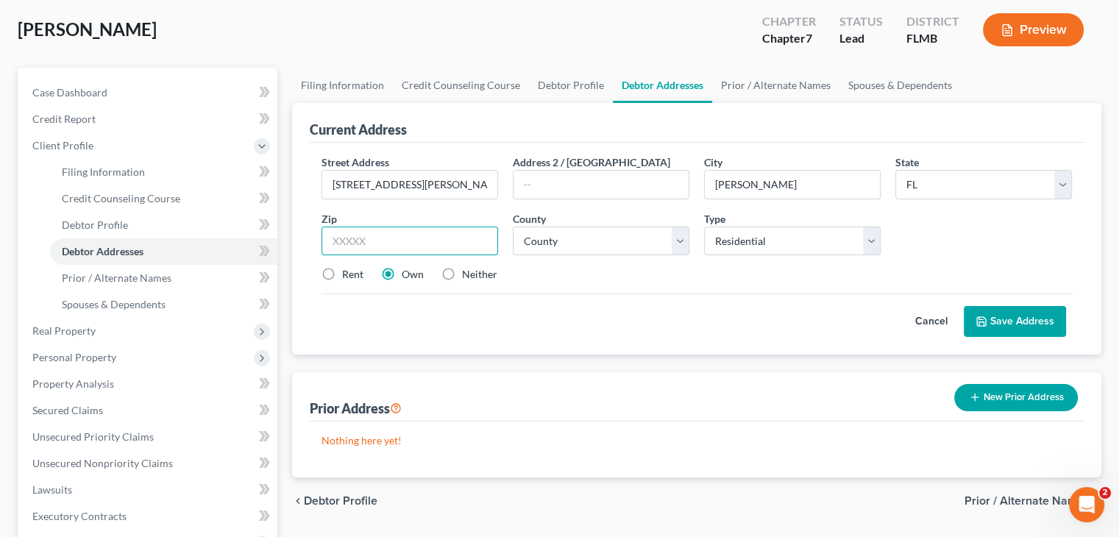
click at [420, 242] on input "text" at bounding box center [410, 241] width 177 height 29
click at [385, 238] on input "text" at bounding box center [410, 241] width 177 height 29
type input "34669"
click at [342, 267] on label "Rent" at bounding box center [352, 274] width 21 height 15
click at [348, 267] on input "Rent" at bounding box center [353, 272] width 10 height 10
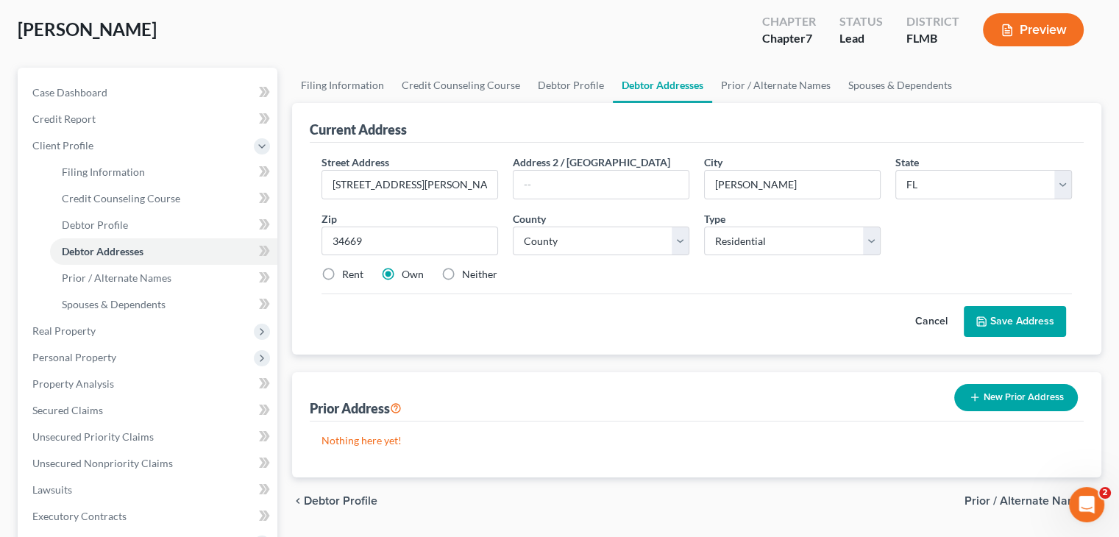
radio input "true"
click at [574, 243] on select "County Alachua County Baker County Bay County Bradford County Brevard County Br…" at bounding box center [601, 241] width 177 height 29
select select "50"
click at [513, 227] on select "County Alachua County Baker County Bay County Bradford County Brevard County Br…" at bounding box center [601, 241] width 177 height 29
click at [1027, 315] on button "Save Address" at bounding box center [1015, 321] width 102 height 31
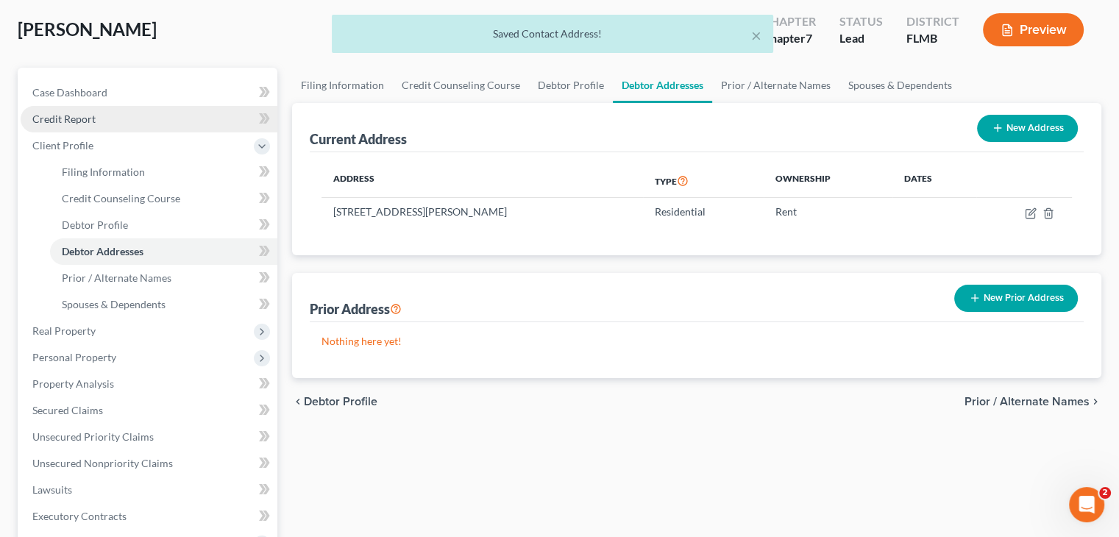
click at [73, 121] on span "Credit Report" at bounding box center [63, 119] width 63 height 13
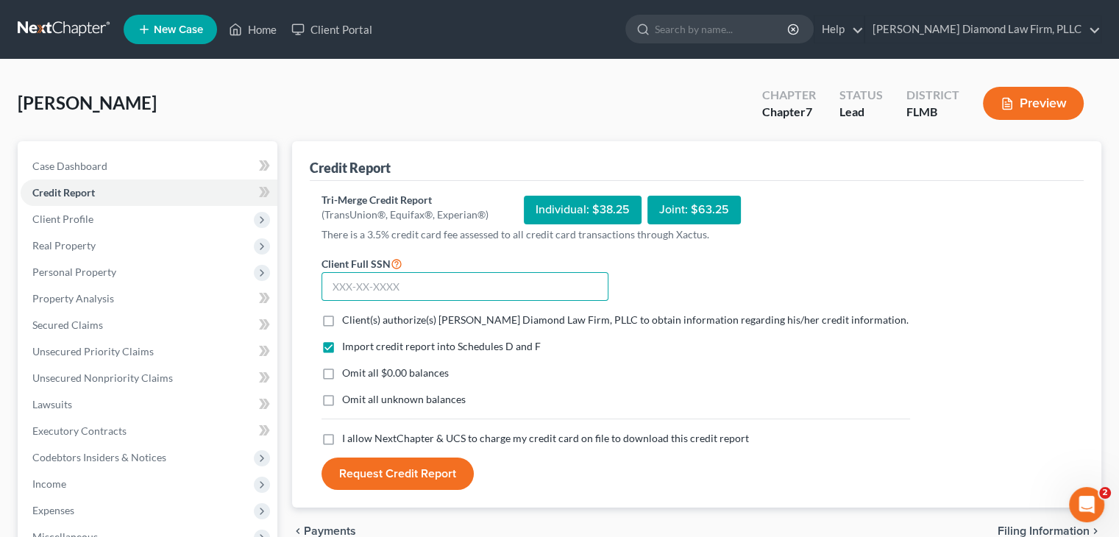
click at [361, 288] on input "text" at bounding box center [465, 286] width 287 height 29
paste input "590-78-3868"
type input "590-78-3868"
click at [342, 319] on label "Client(s) authorize(s) Ziegler Diamond Law Firm, PLLC to obtain information reg…" at bounding box center [625, 320] width 567 height 15
click at [348, 319] on input "Client(s) authorize(s) Ziegler Diamond Law Firm, PLLC to obtain information reg…" at bounding box center [353, 318] width 10 height 10
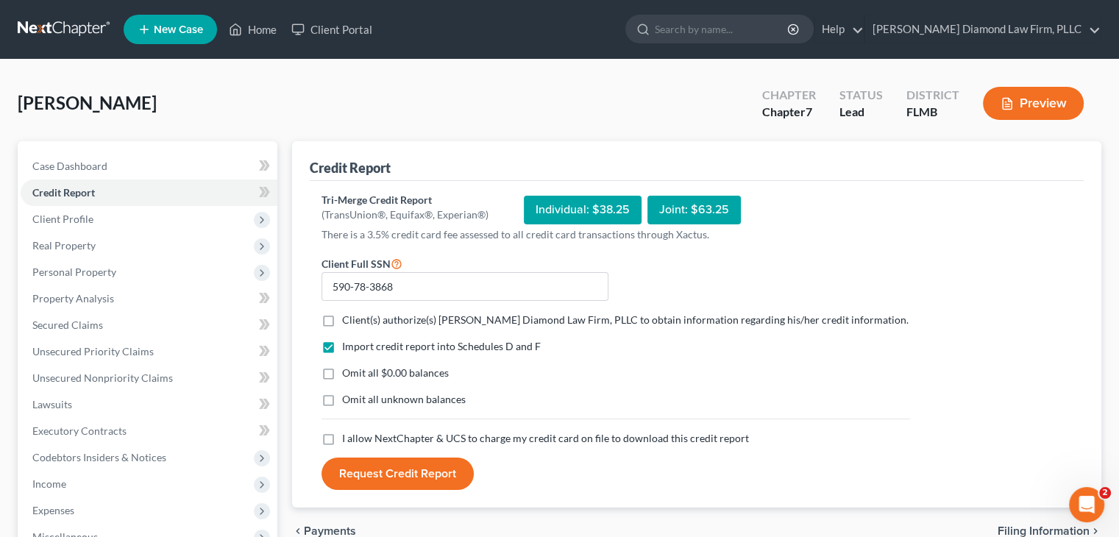
checkbox input "true"
click at [342, 436] on label "I allow NextChapter & UCS to charge my credit card on file to download this cre…" at bounding box center [545, 438] width 407 height 15
click at [348, 436] on input "I allow NextChapter & UCS to charge my credit card on file to download this cre…" at bounding box center [353, 436] width 10 height 10
checkbox input "true"
click at [404, 472] on button "Request Credit Report" at bounding box center [398, 474] width 152 height 32
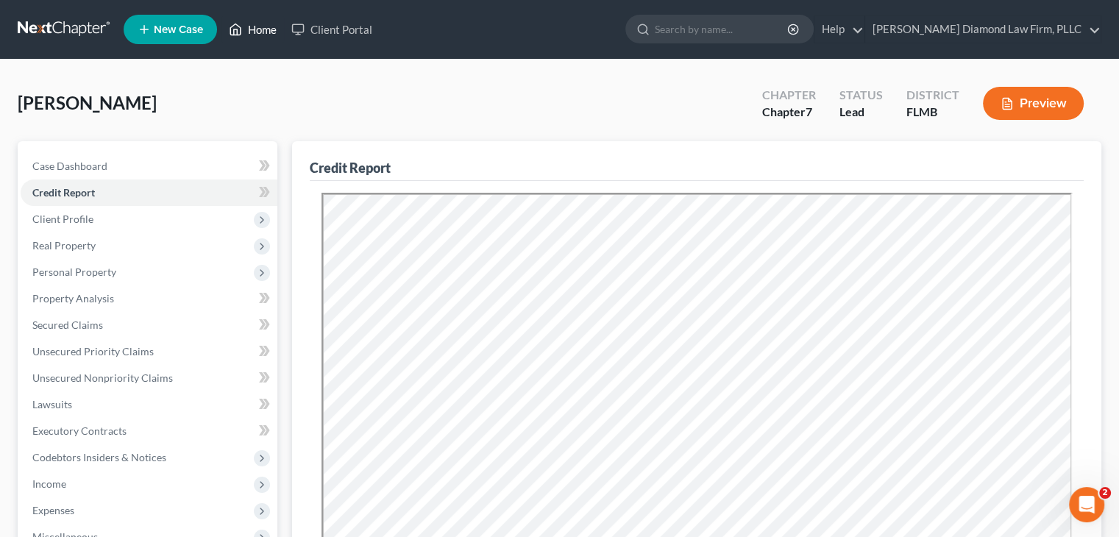
click at [257, 28] on link "Home" at bounding box center [252, 29] width 63 height 26
